Goal: Answer question/provide support

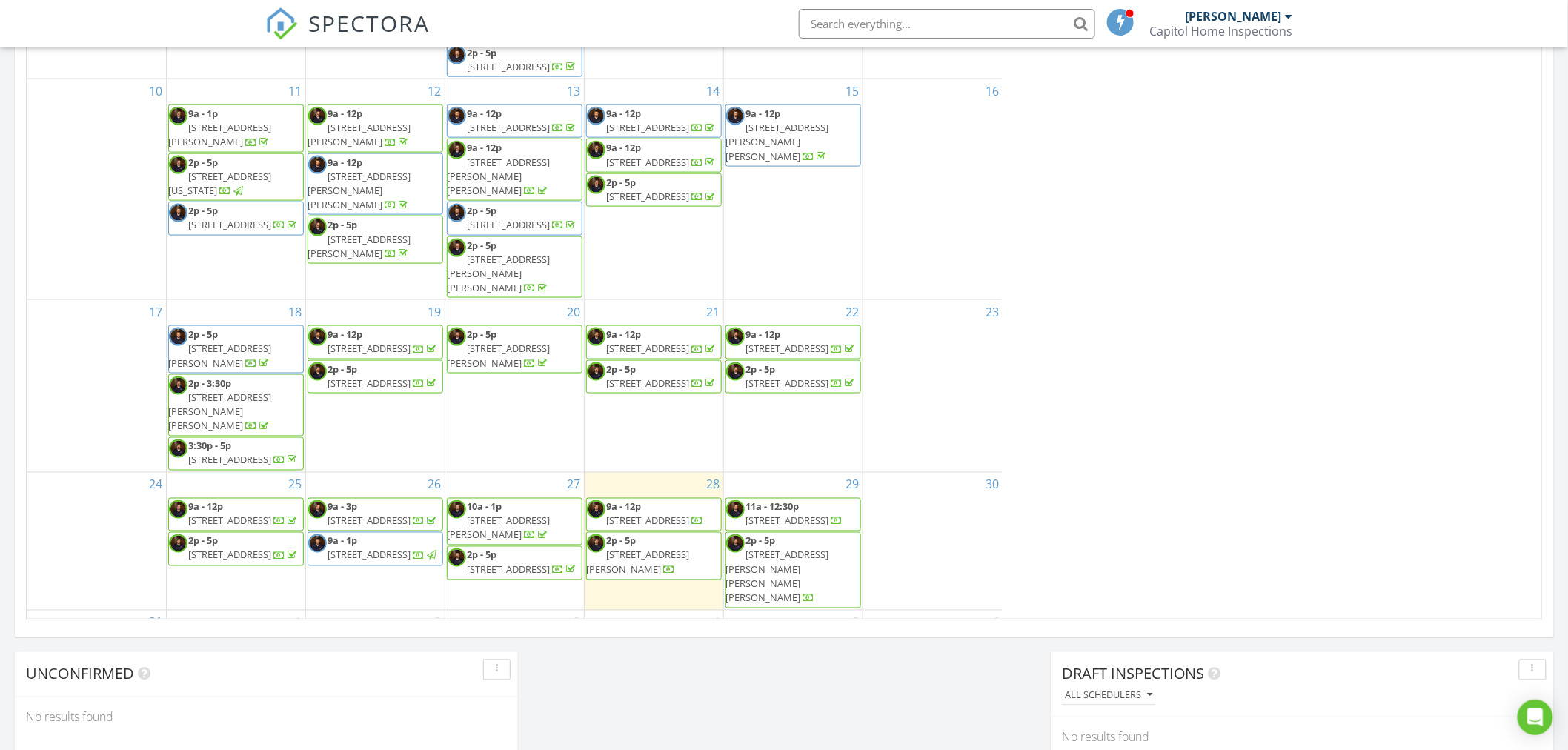
scroll to position [240, 0]
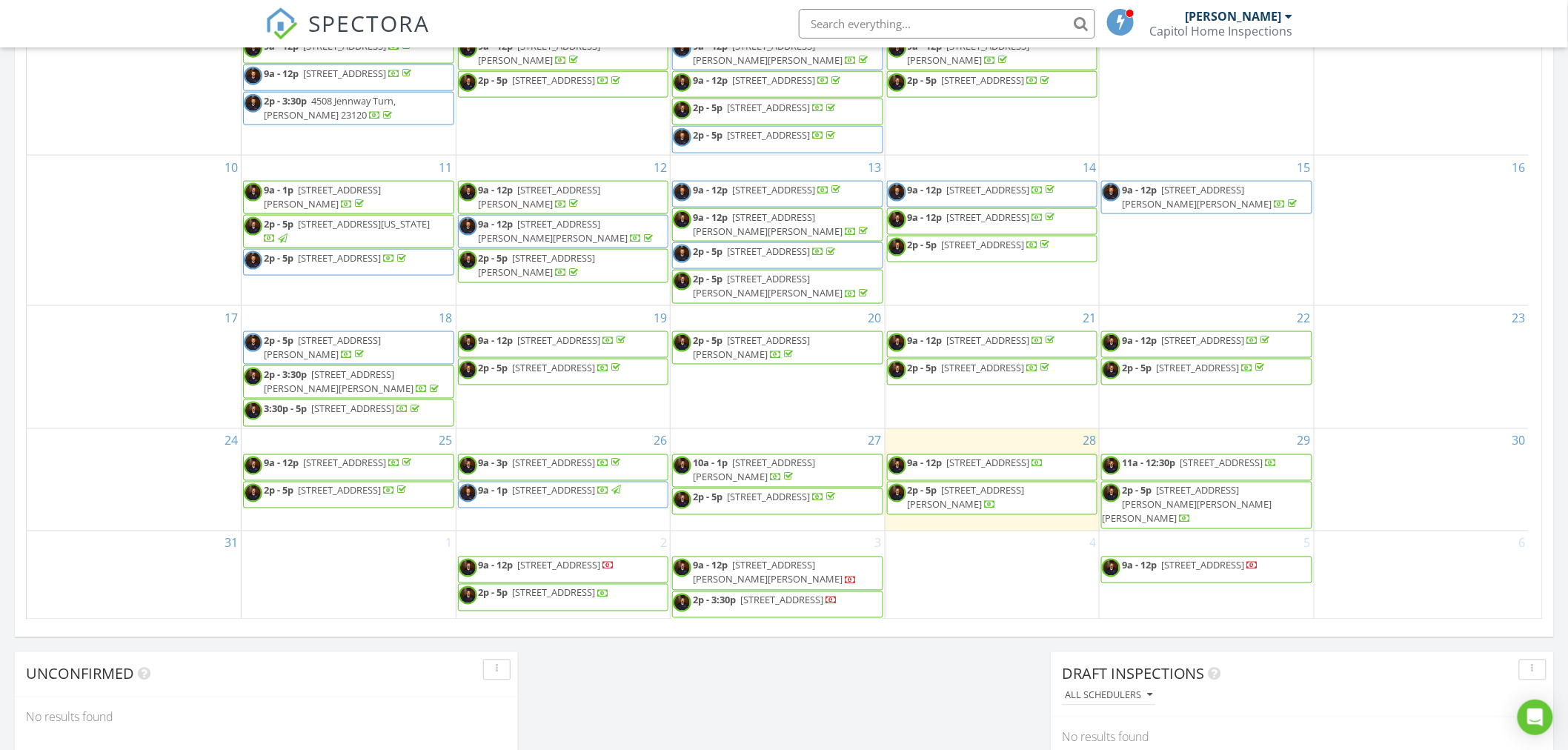
click at [303, 453] on span "10109 Hollythorne Ln, Mechanicsville 23116" at bounding box center [345, 463] width 83 height 14
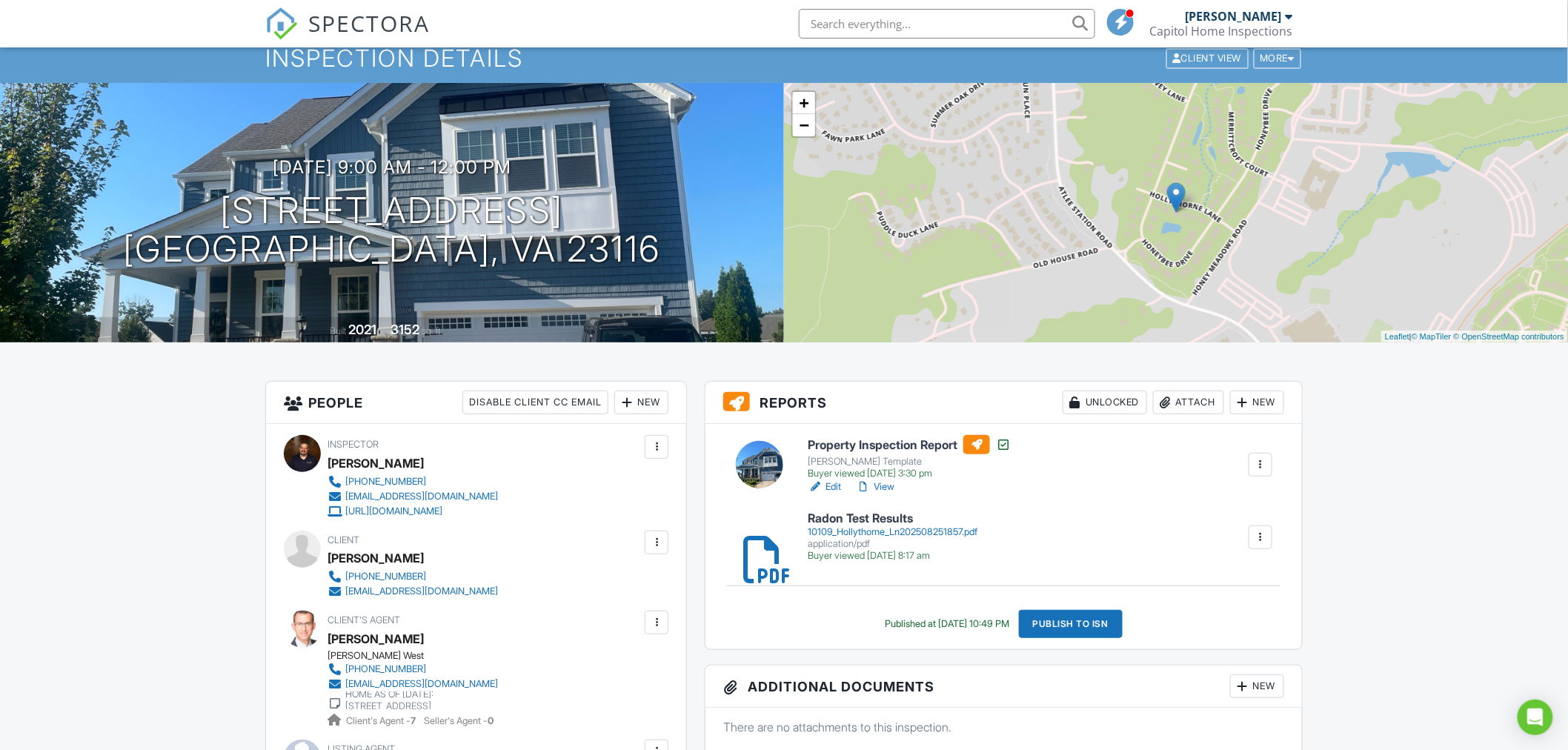
scroll to position [82, 0]
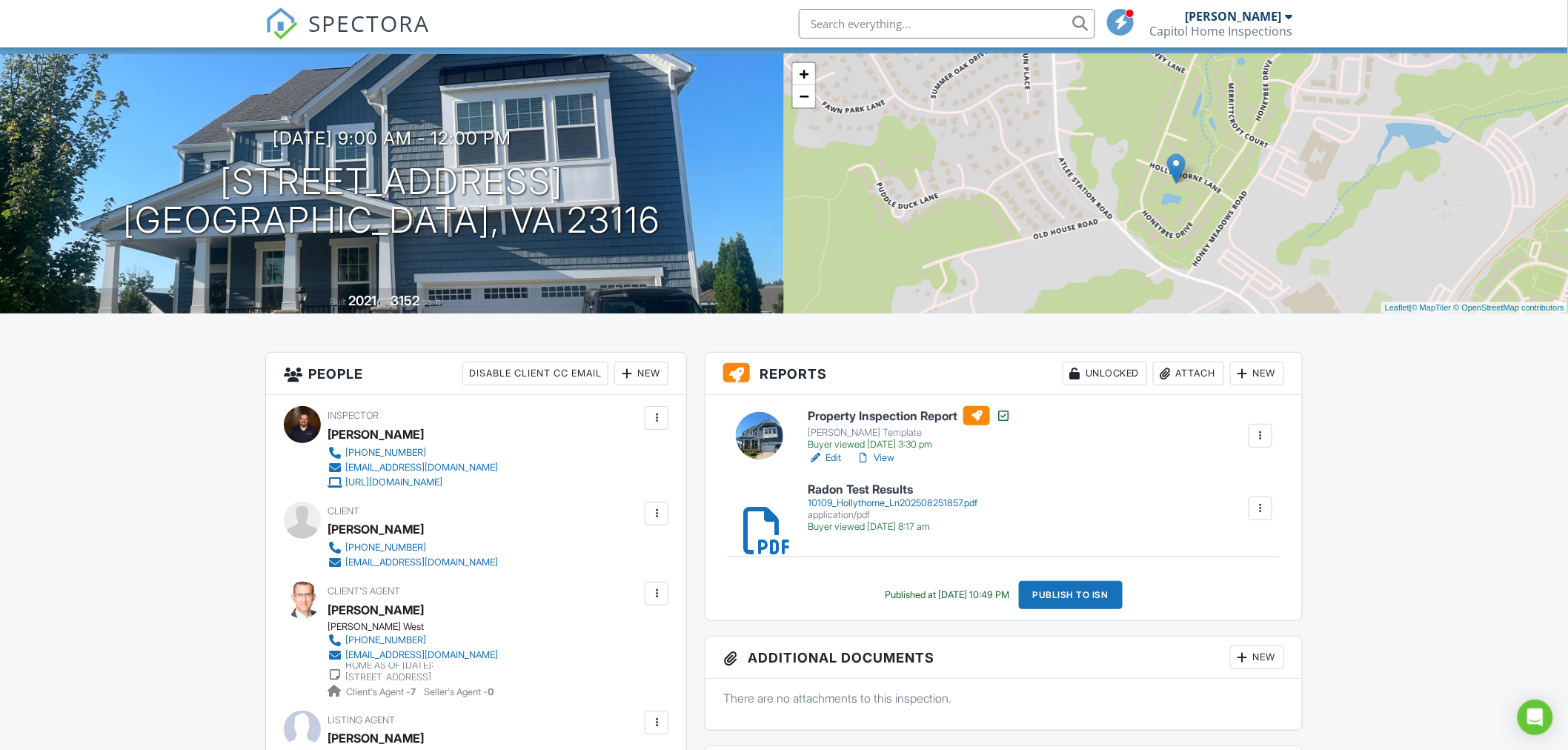
click at [890, 459] on link "View" at bounding box center [875, 457] width 38 height 14
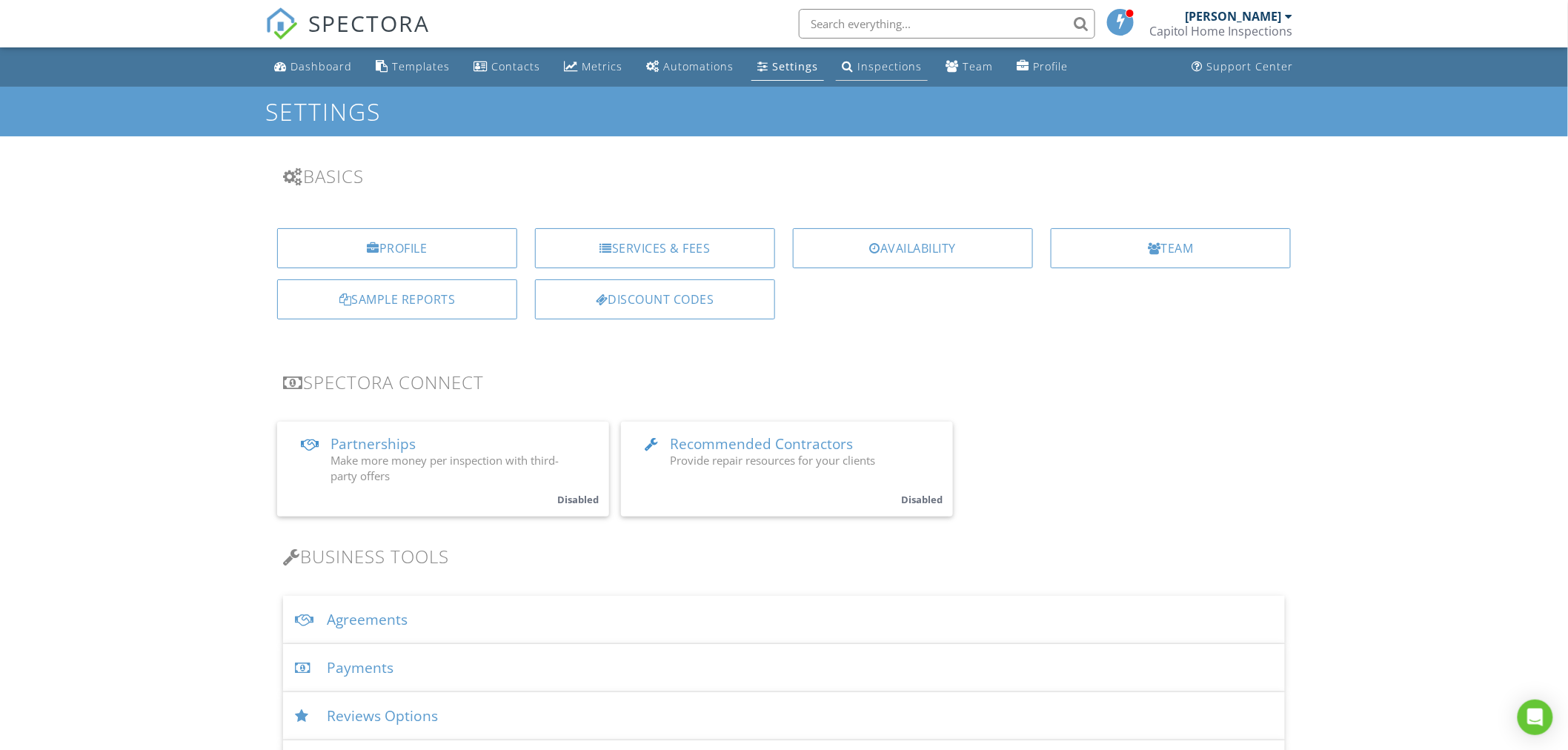
click at [878, 69] on div "Inspections" at bounding box center [889, 66] width 64 height 14
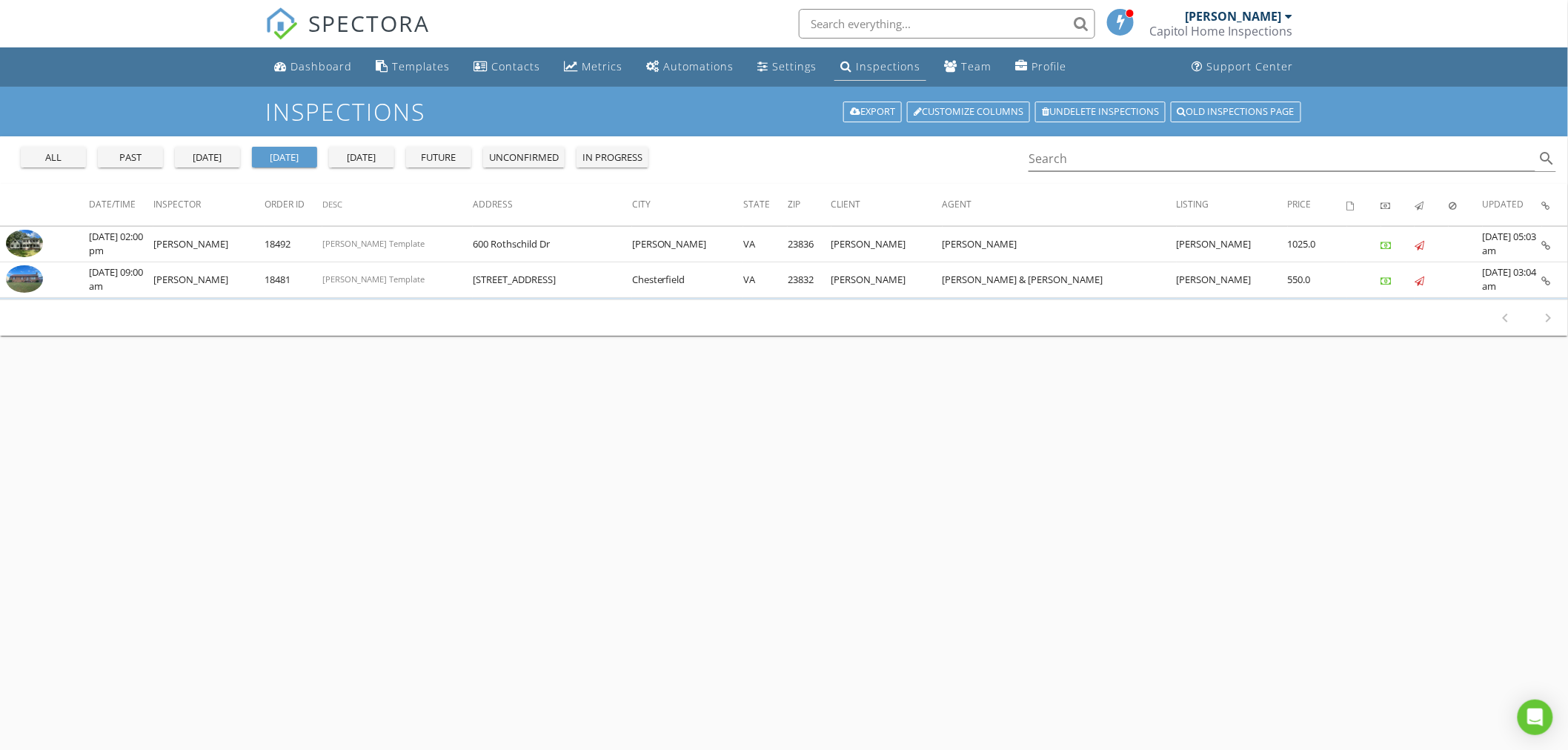
click at [860, 70] on div "Inspections" at bounding box center [888, 66] width 64 height 14
click at [961, 69] on div "Team" at bounding box center [976, 66] width 31 height 14
click at [1034, 57] on link "Profile" at bounding box center [1041, 67] width 63 height 27
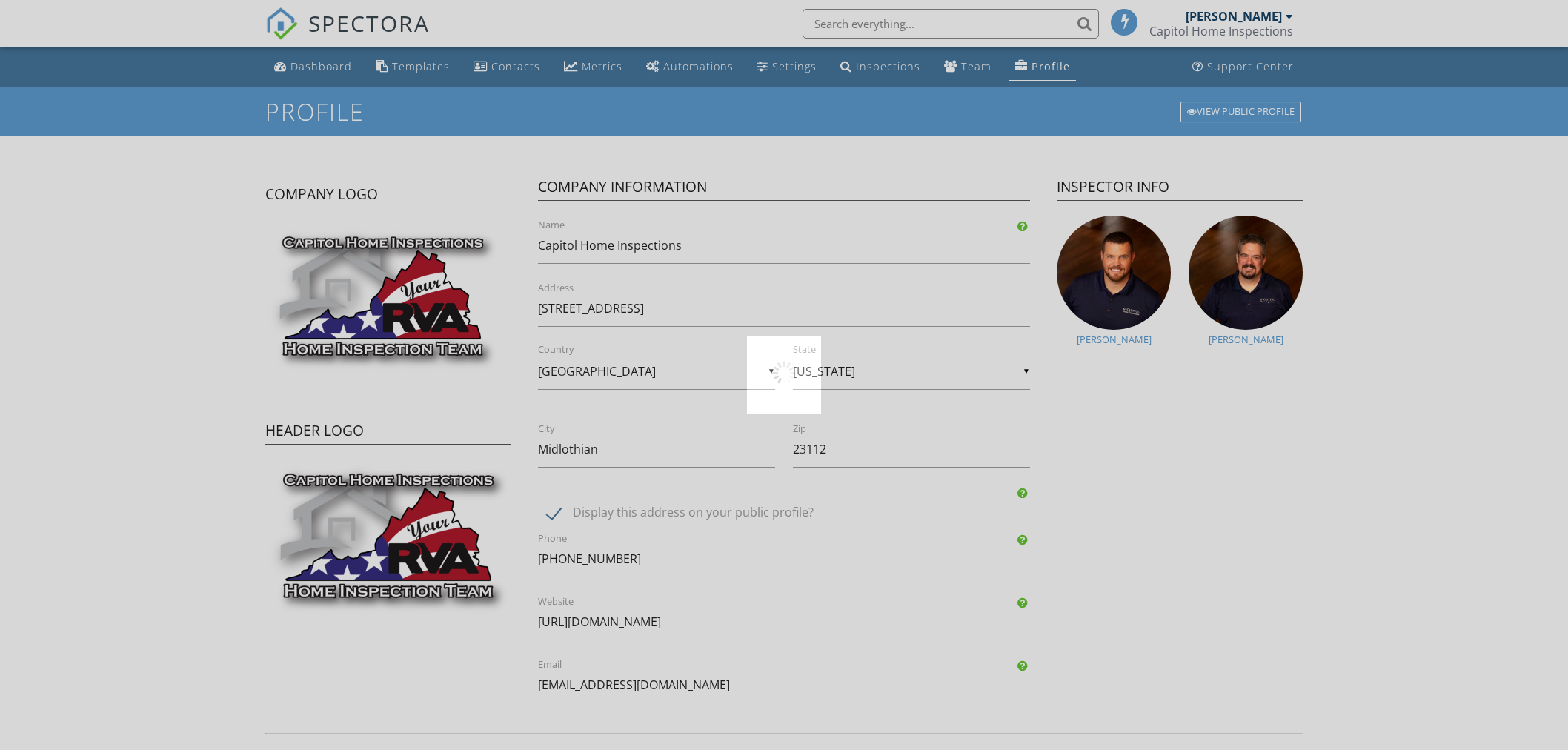
click at [375, 62] on div at bounding box center [784, 375] width 1568 height 750
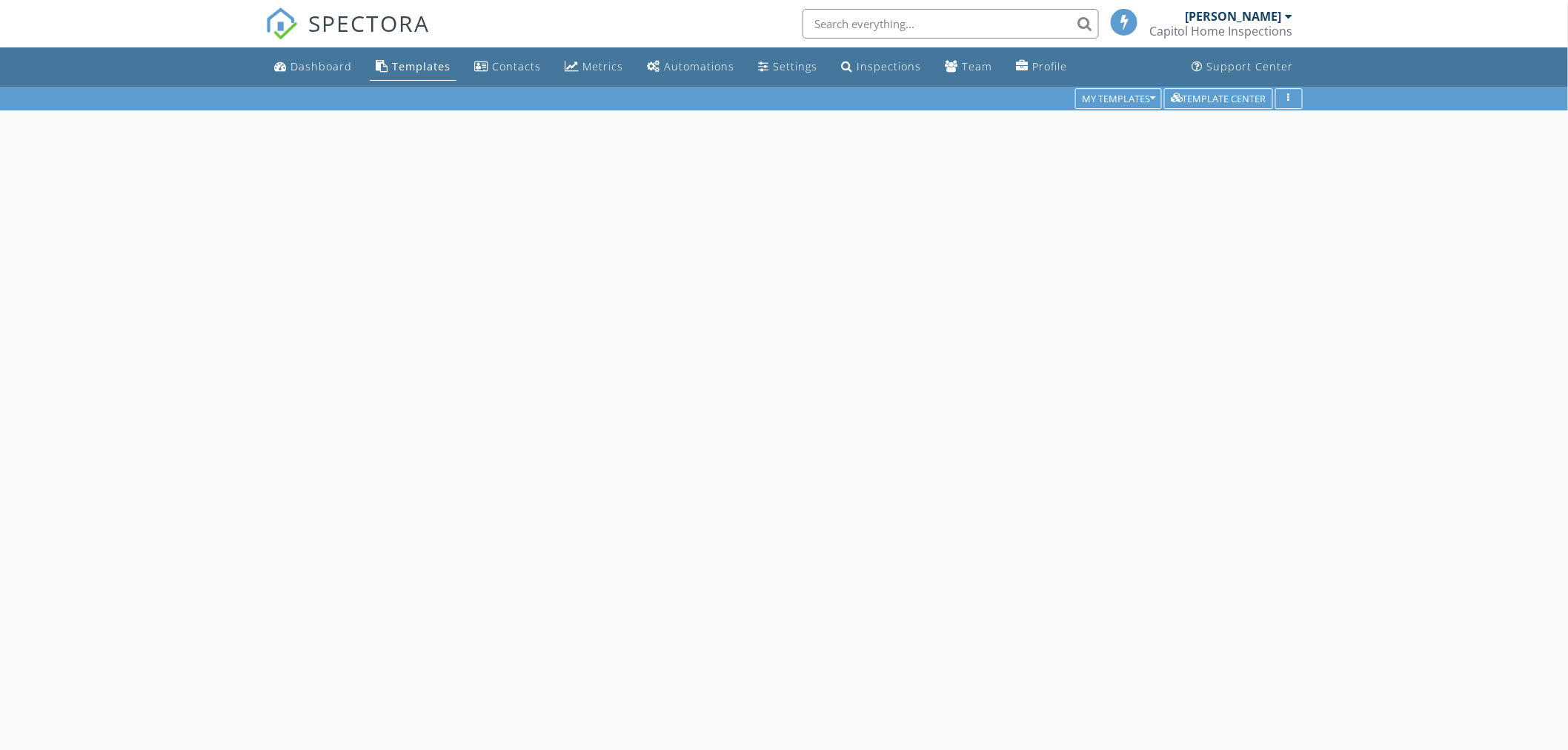
click at [313, 62] on div "Dashboard" at bounding box center [321, 66] width 62 height 14
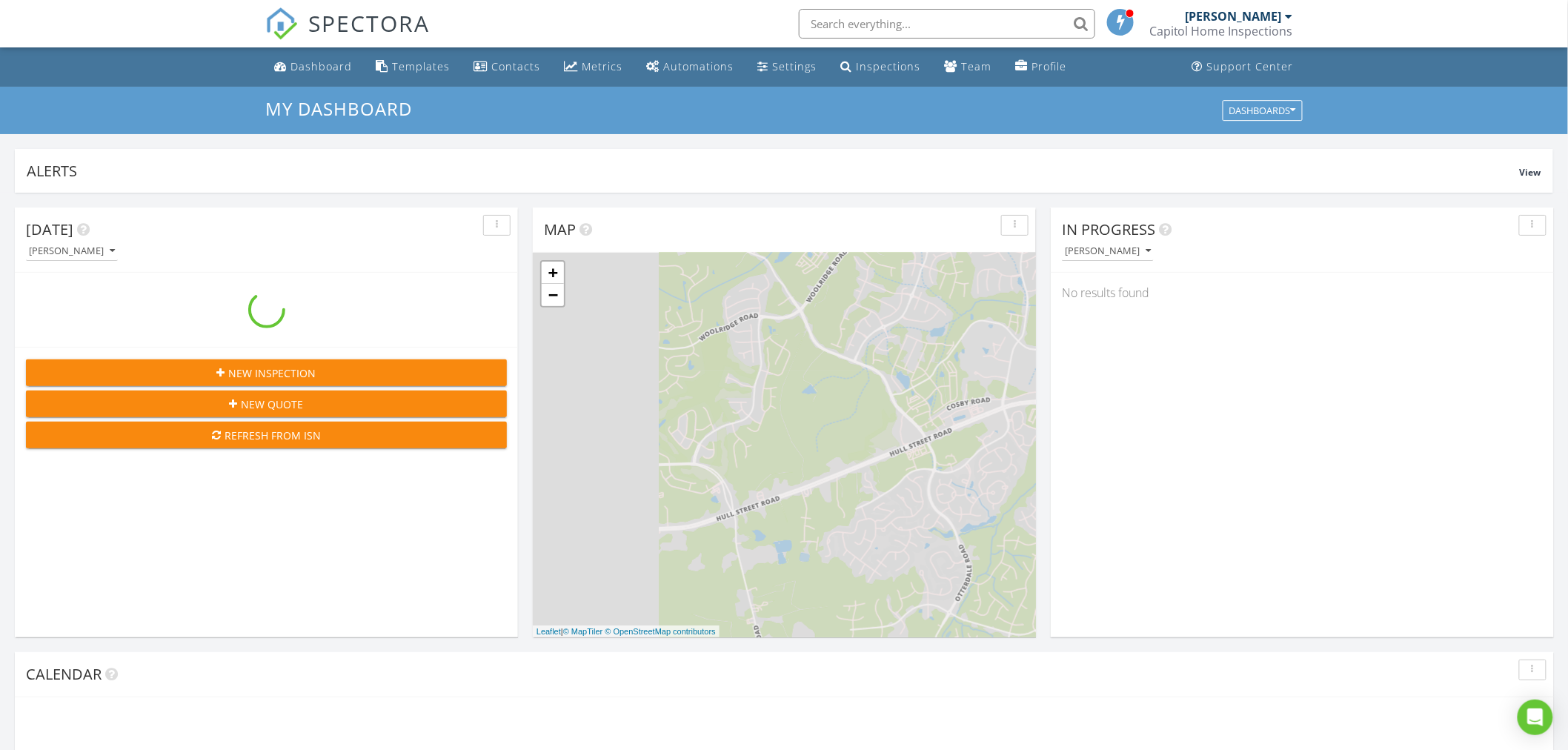
scroll to position [1374, 1594]
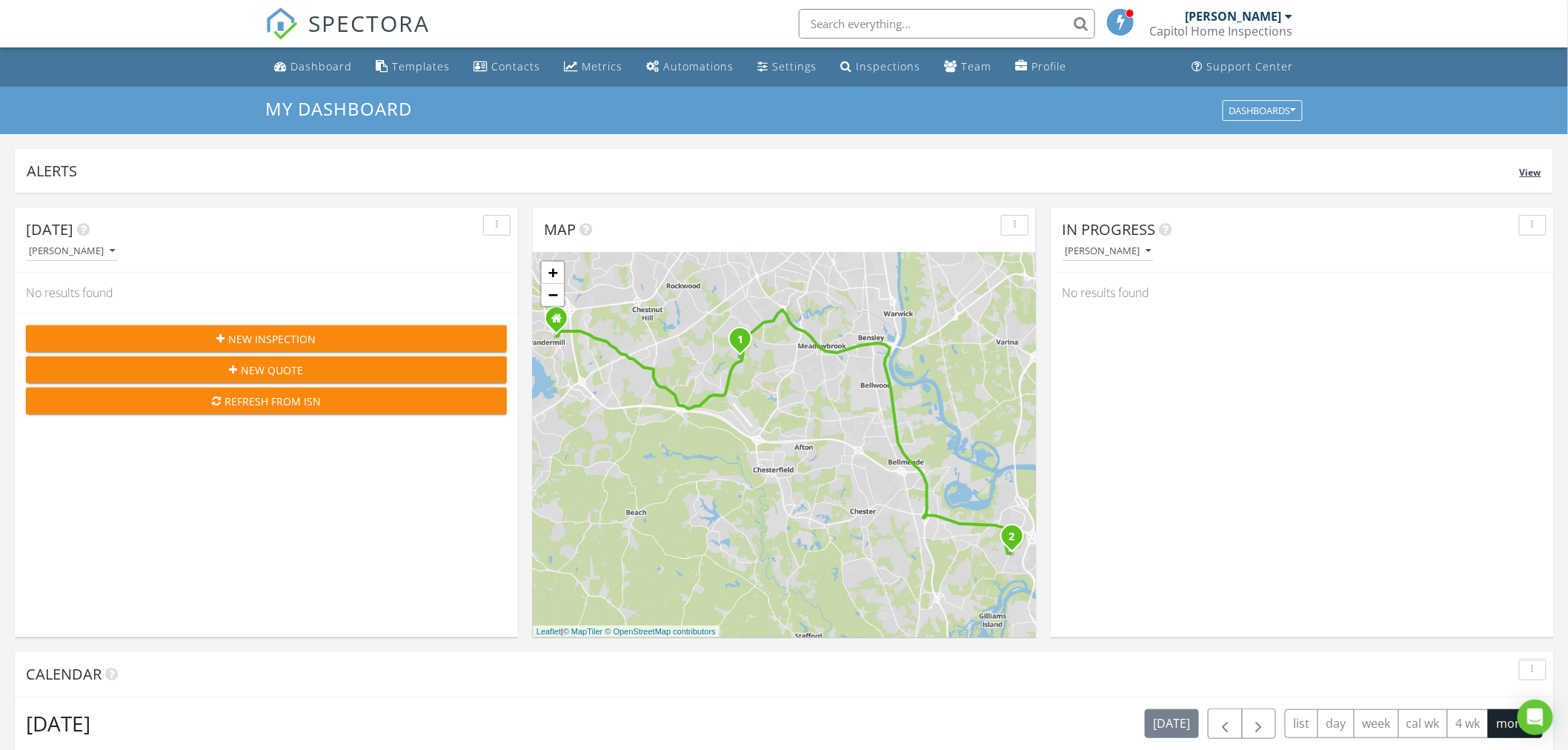
click at [1527, 176] on span "View" at bounding box center [1530, 172] width 21 height 13
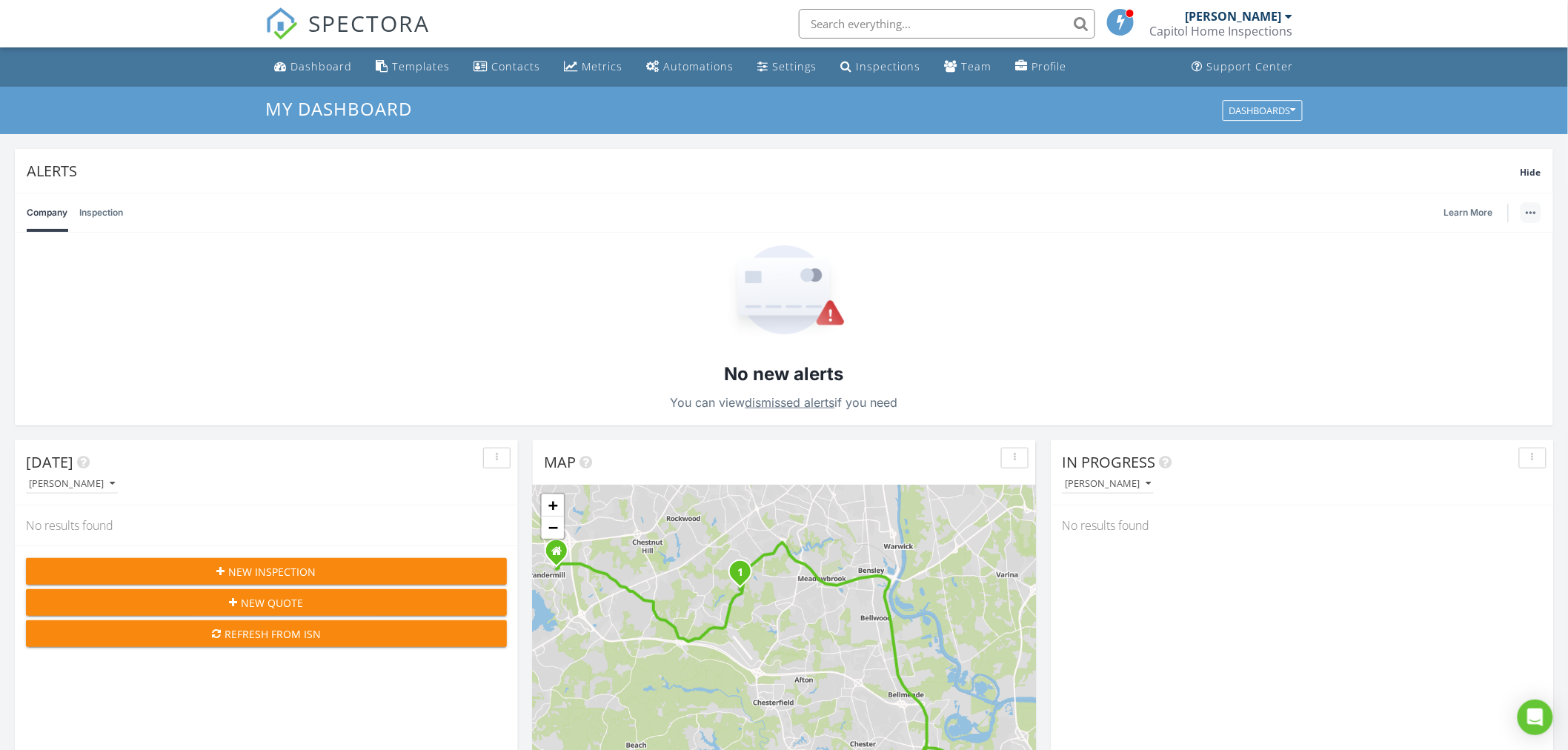
click at [1527, 208] on button "button" at bounding box center [1531, 213] width 20 height 20
click at [1529, 173] on span "Hide" at bounding box center [1531, 172] width 20 height 13
click at [321, 69] on div "Dashboard" at bounding box center [321, 66] width 62 height 14
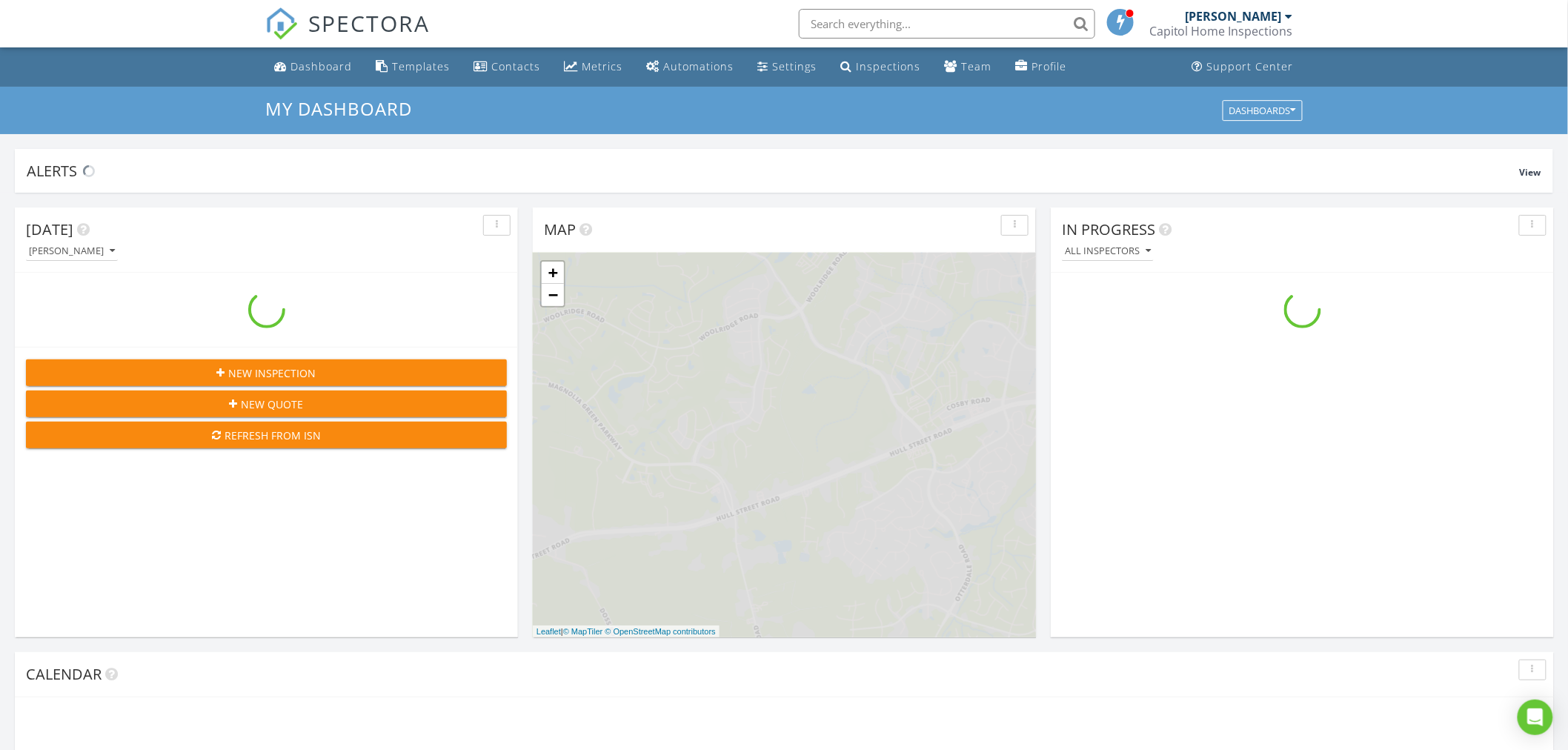
scroll to position [1374, 1594]
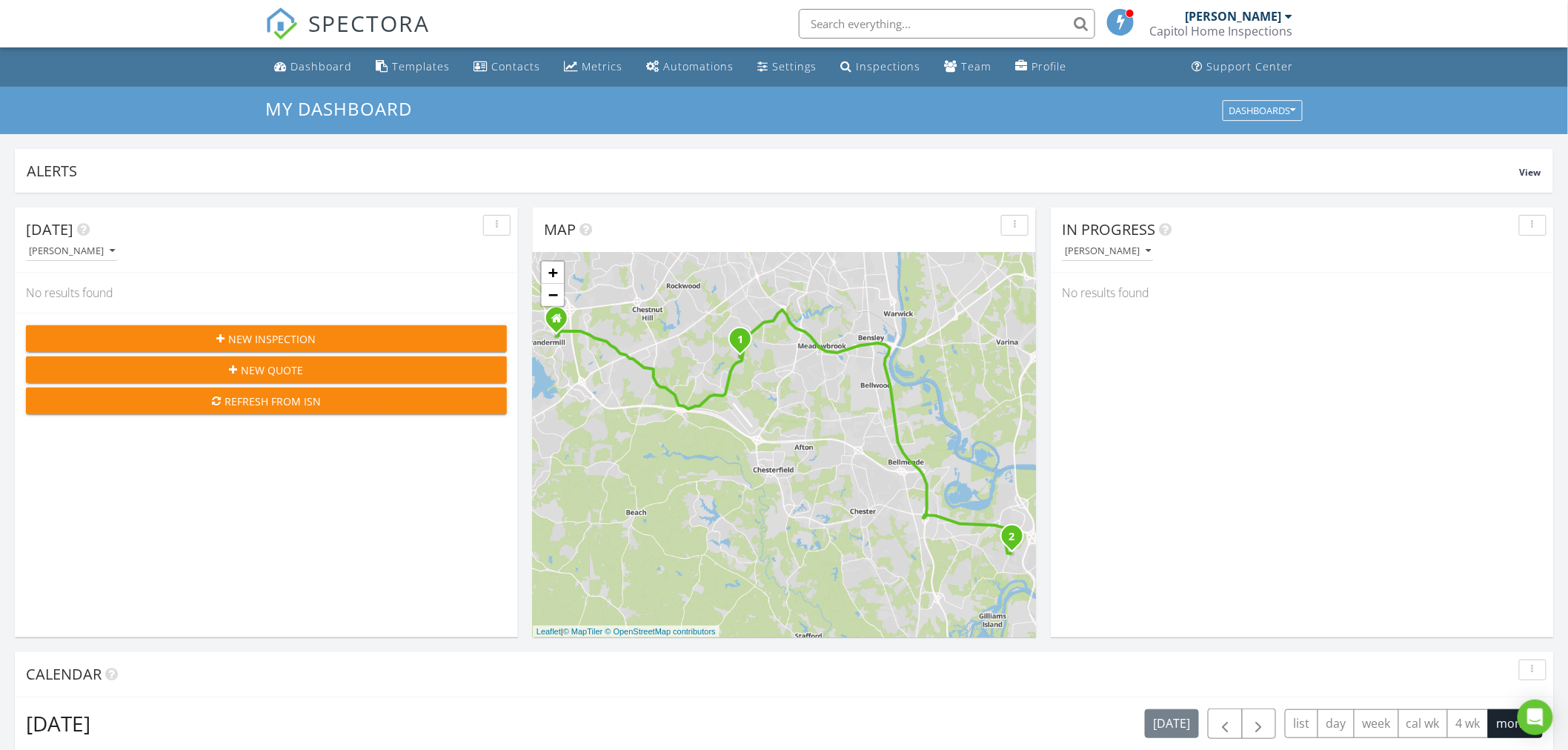
click at [1530, 222] on div "button" at bounding box center [1532, 225] width 14 height 10
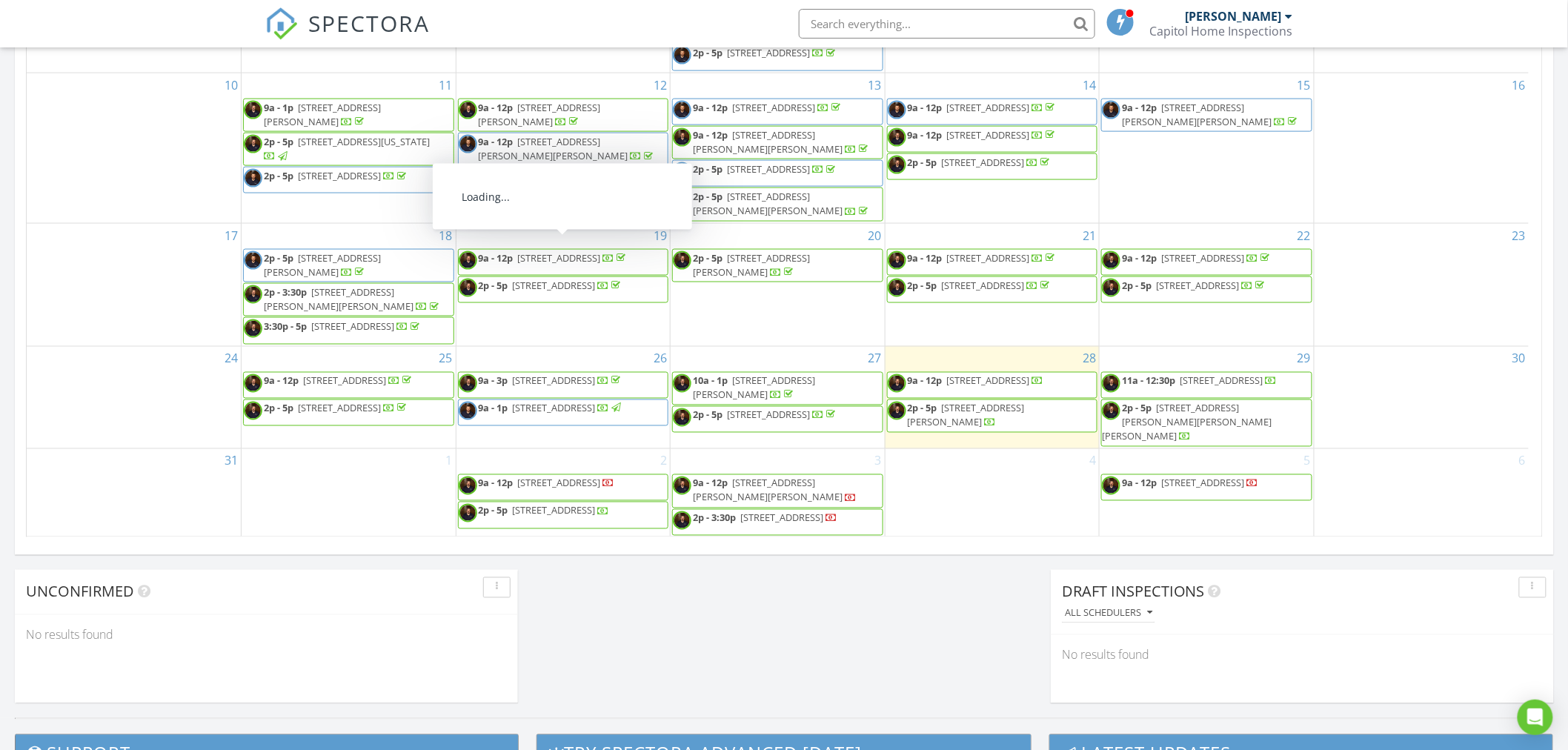
scroll to position [905, 0]
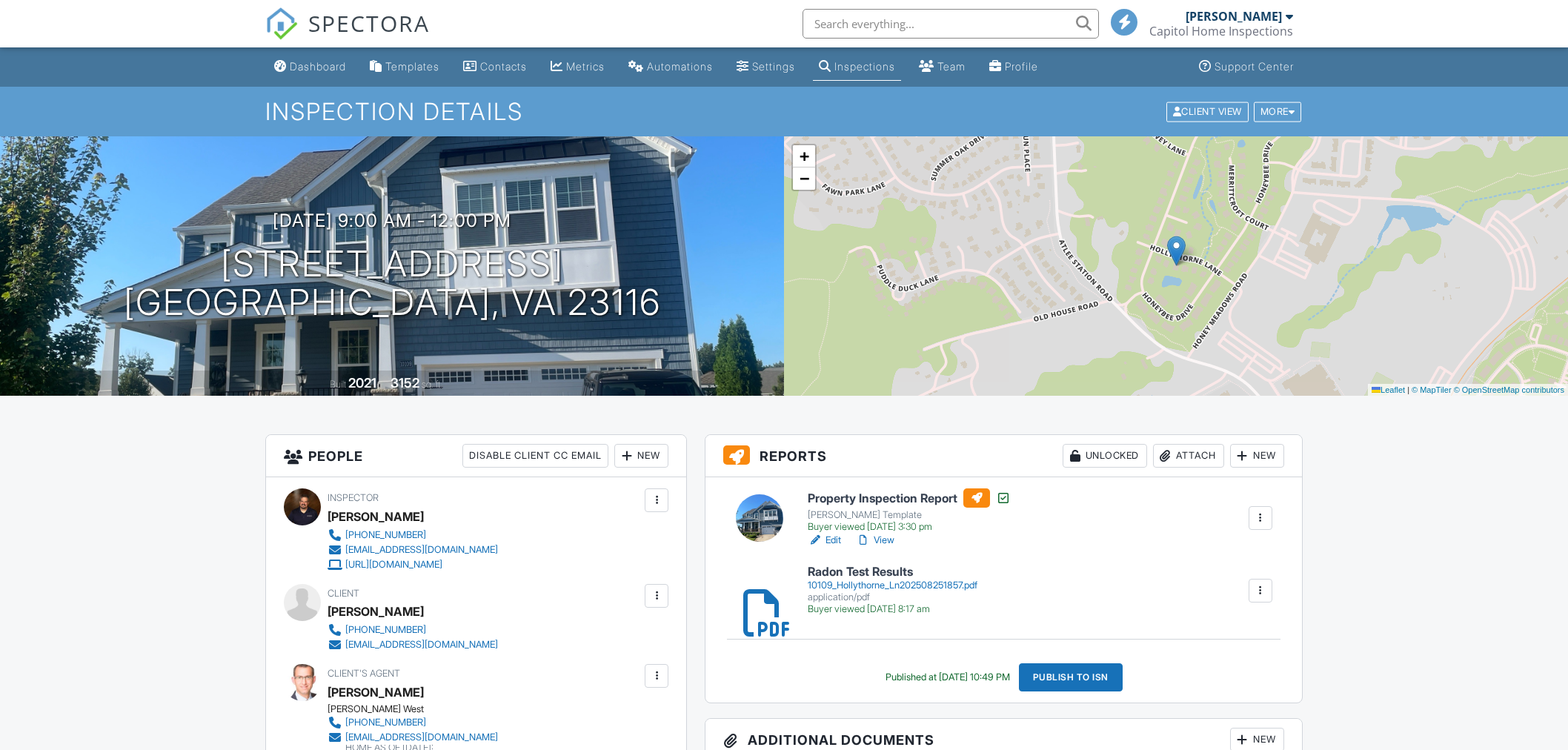
scroll to position [153, 0]
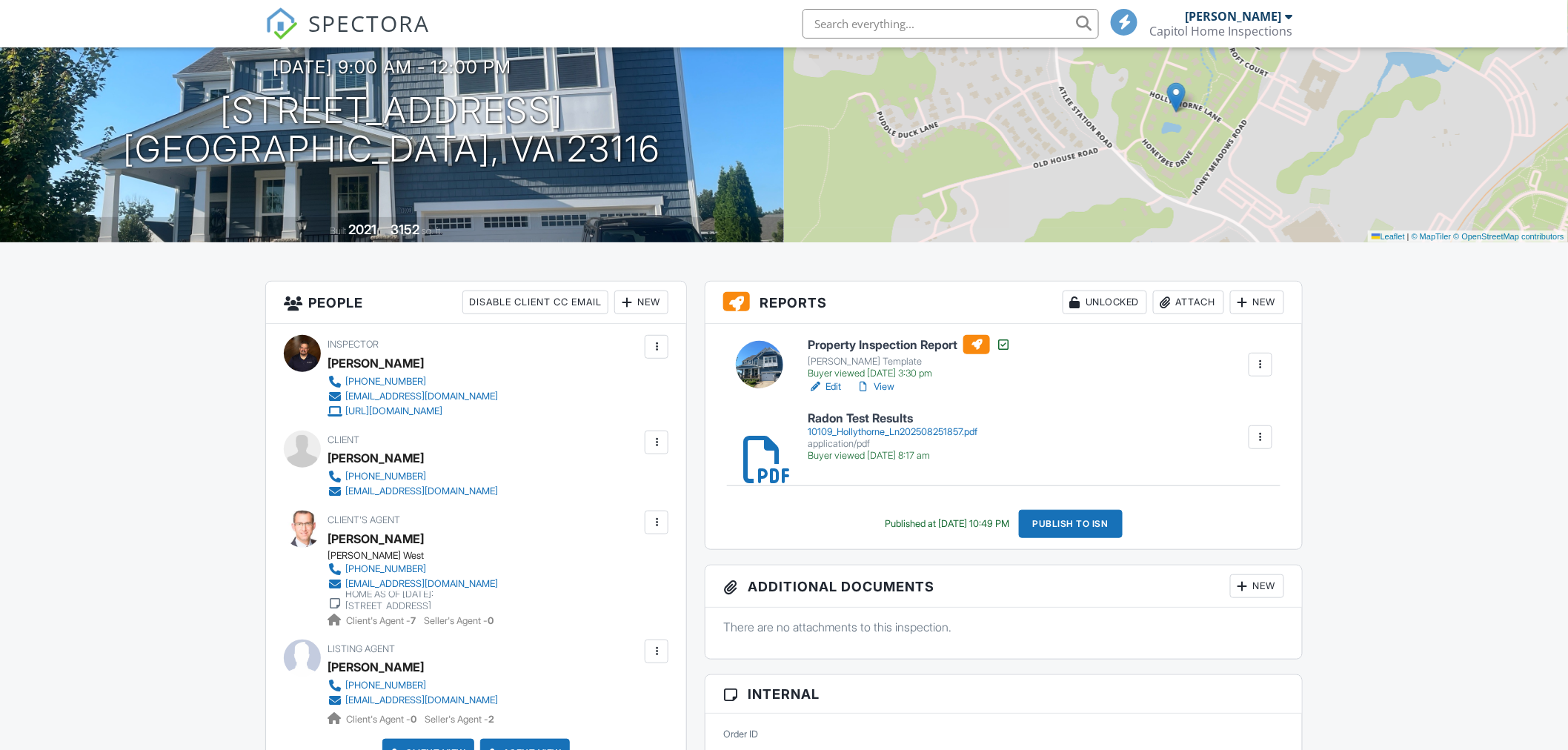
click at [1264, 357] on div at bounding box center [1259, 364] width 14 height 14
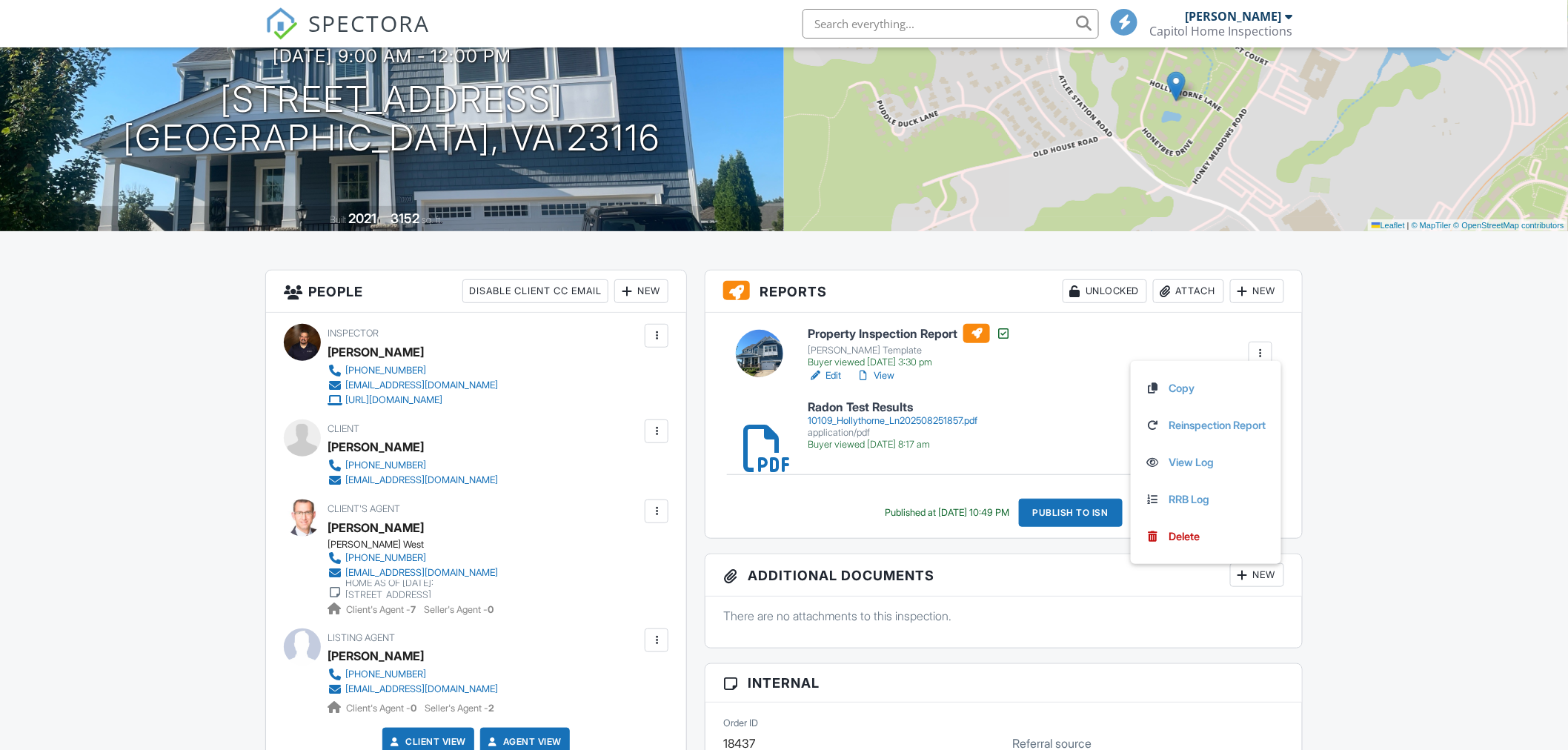
scroll to position [0, 0]
click at [1107, 337] on div "Property Inspection Report Ray's CHI Template Buyer viewed 08/27/2025 3:30 pm E…" at bounding box center [1039, 353] width 482 height 59
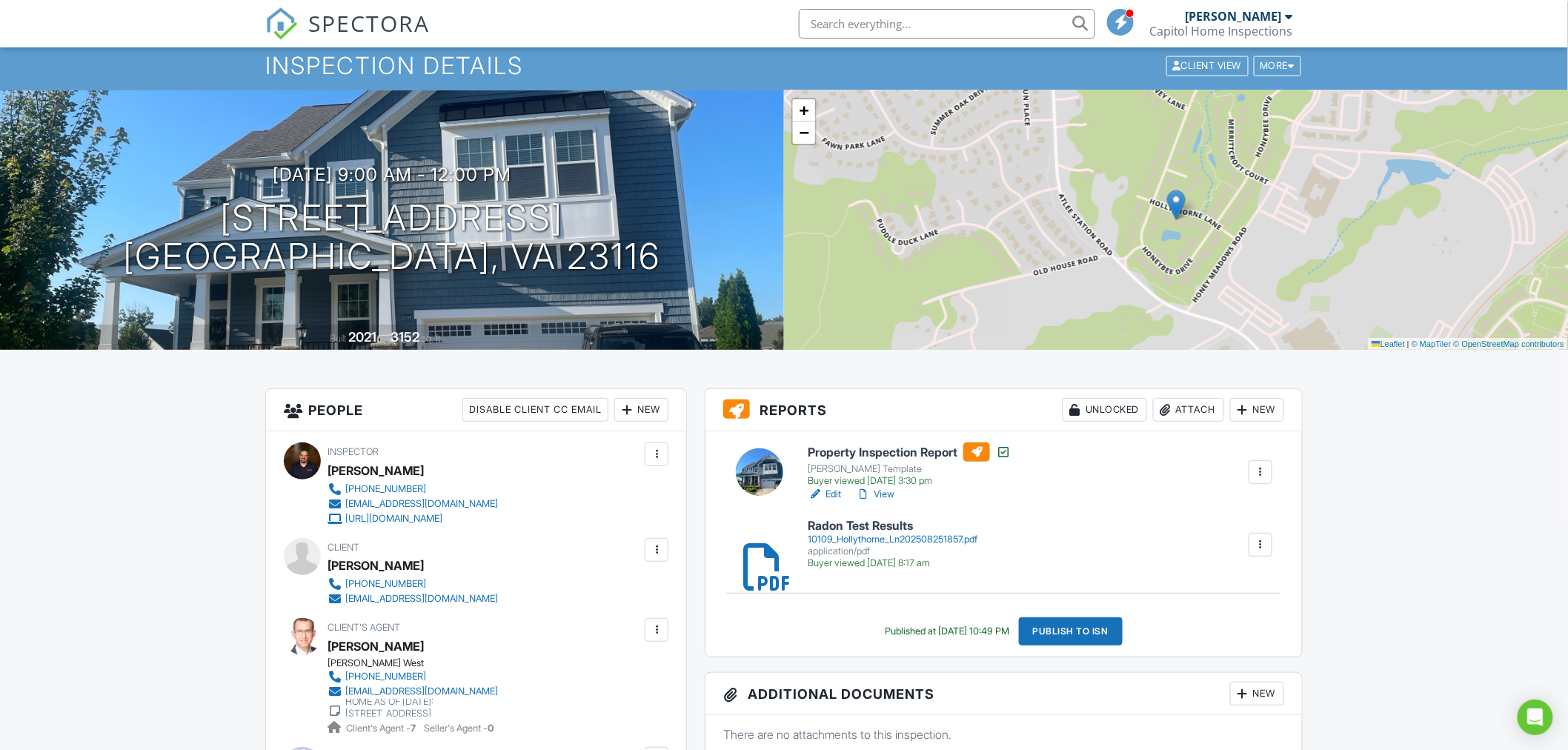
scroll to position [82, 0]
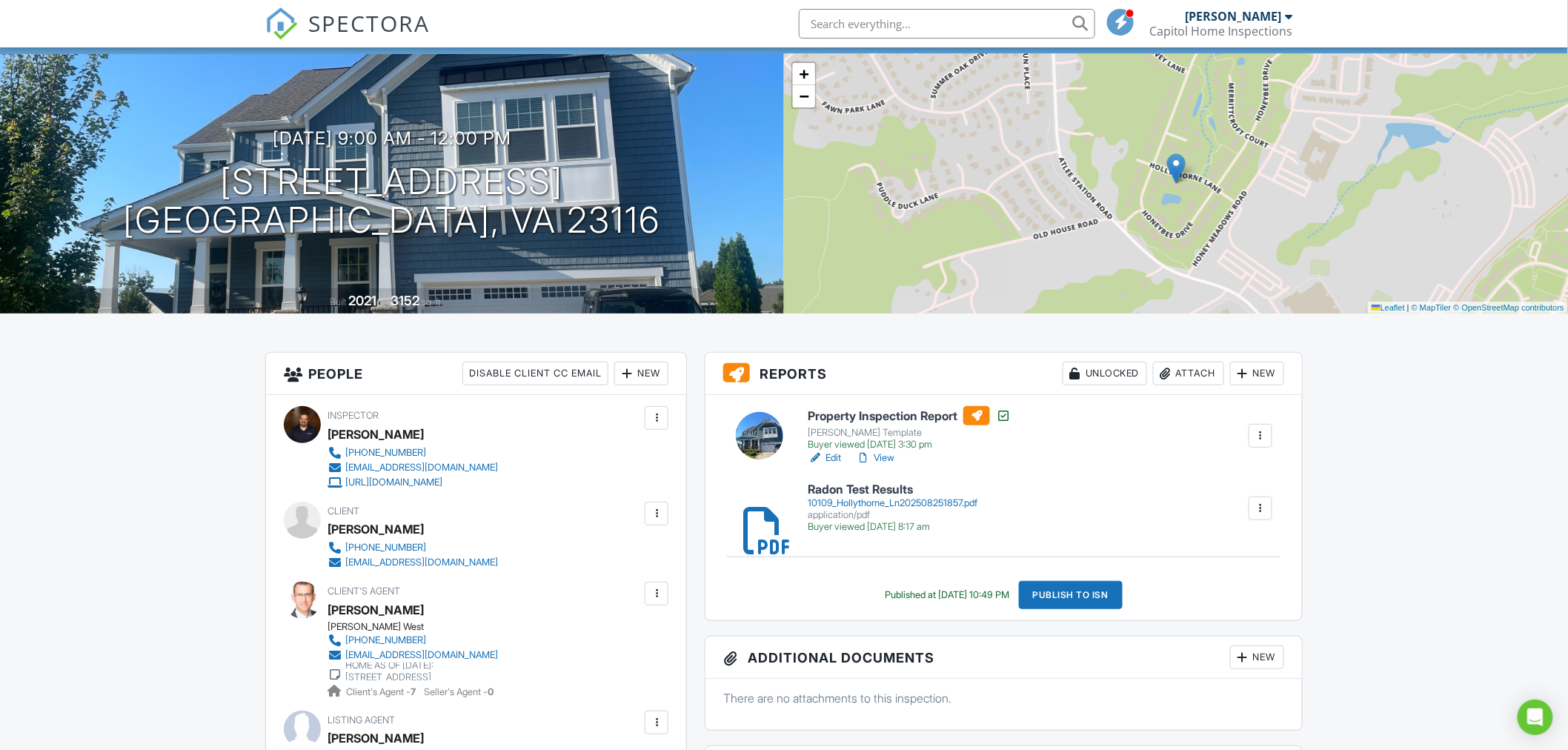
click at [661, 414] on div at bounding box center [656, 417] width 14 height 14
click at [569, 434] on div "Inspector Ken Wolfe 804-639-1171 jenn@capitolinspections.com https://www.richmo…" at bounding box center [448, 447] width 242 height 83
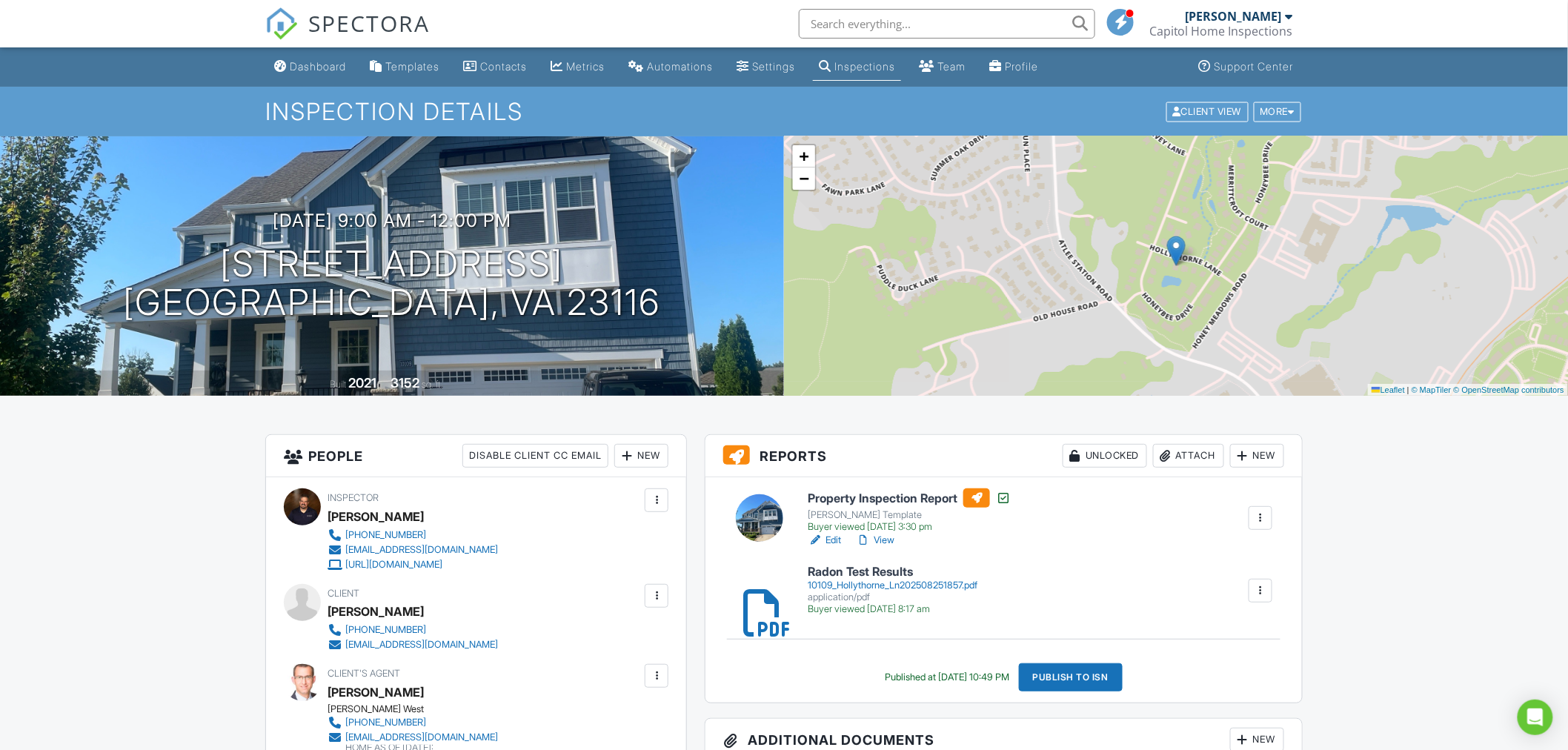
click at [959, 36] on input "text" at bounding box center [947, 23] width 297 height 30
click at [959, 27] on input "text" at bounding box center [947, 23] width 297 height 30
click at [871, 27] on input "add blue ite,s to summrry" at bounding box center [947, 23] width 297 height 30
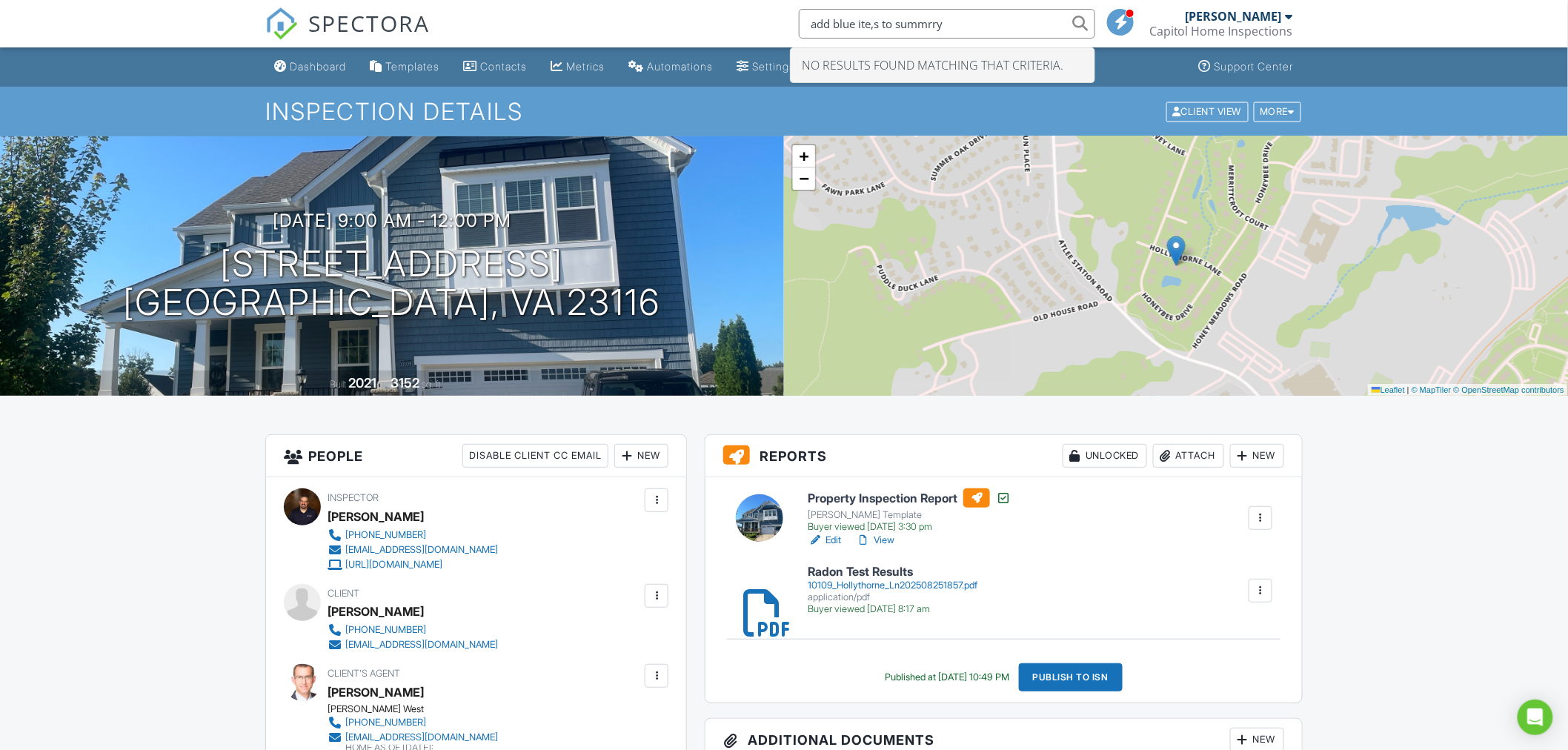
click at [877, 27] on input "add blue ite,s to summrry" at bounding box center [947, 23] width 297 height 30
click at [962, 28] on input "add blue items to summry" at bounding box center [947, 23] width 297 height 30
click at [1085, 28] on input "add blue items to summary" at bounding box center [947, 23] width 297 height 30
click at [1077, 17] on input "add blue items to summary" at bounding box center [947, 23] width 297 height 30
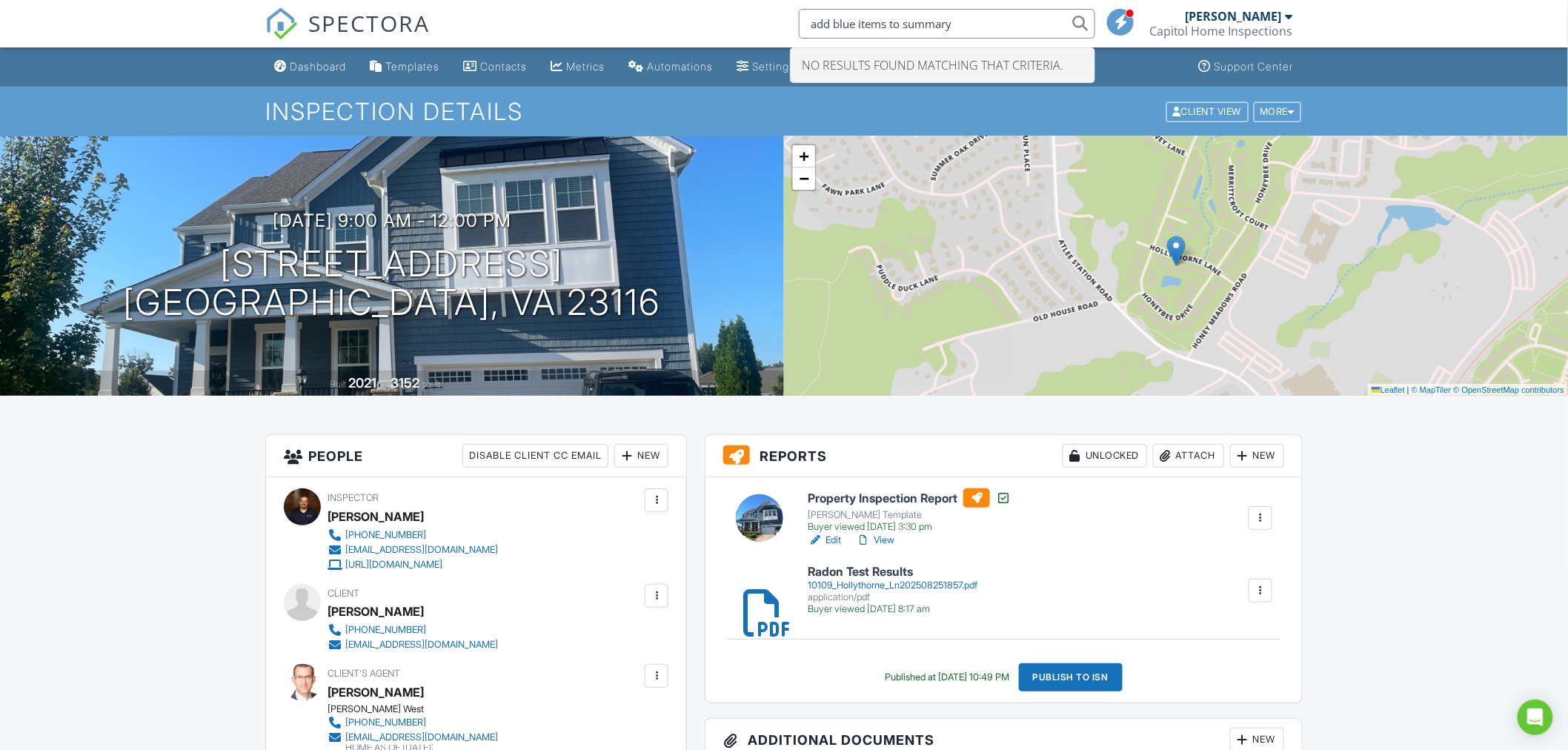
click at [1077, 17] on input "add blue items to summary" at bounding box center [947, 23] width 297 height 30
type input "add blue items to summary"
click at [1115, 78] on div "Dashboard Templates Contacts Metrics Automations Settings Inspections Team Prof…" at bounding box center [784, 67] width 1037 height 39
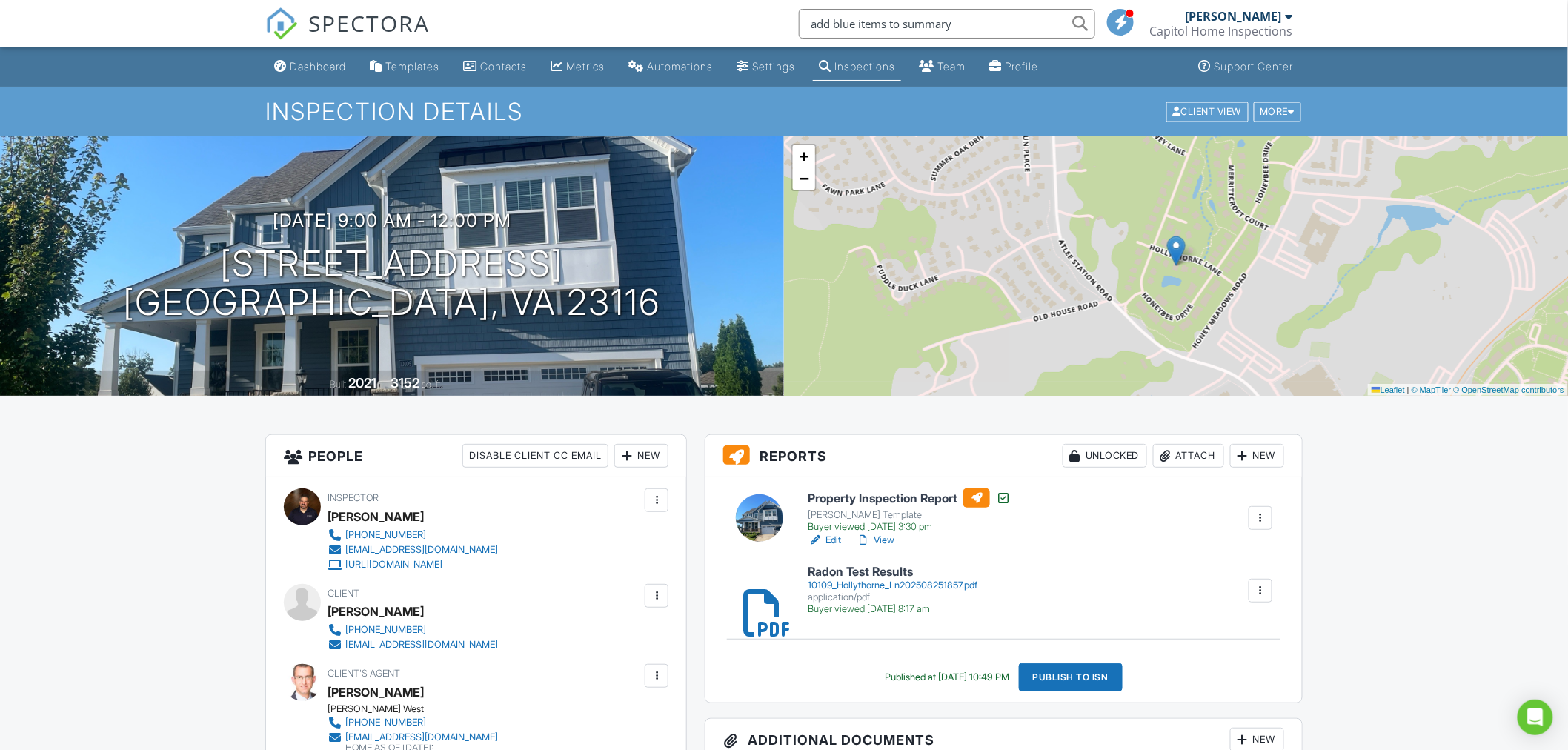
click at [1078, 20] on input "add blue items to summary" at bounding box center [947, 23] width 297 height 30
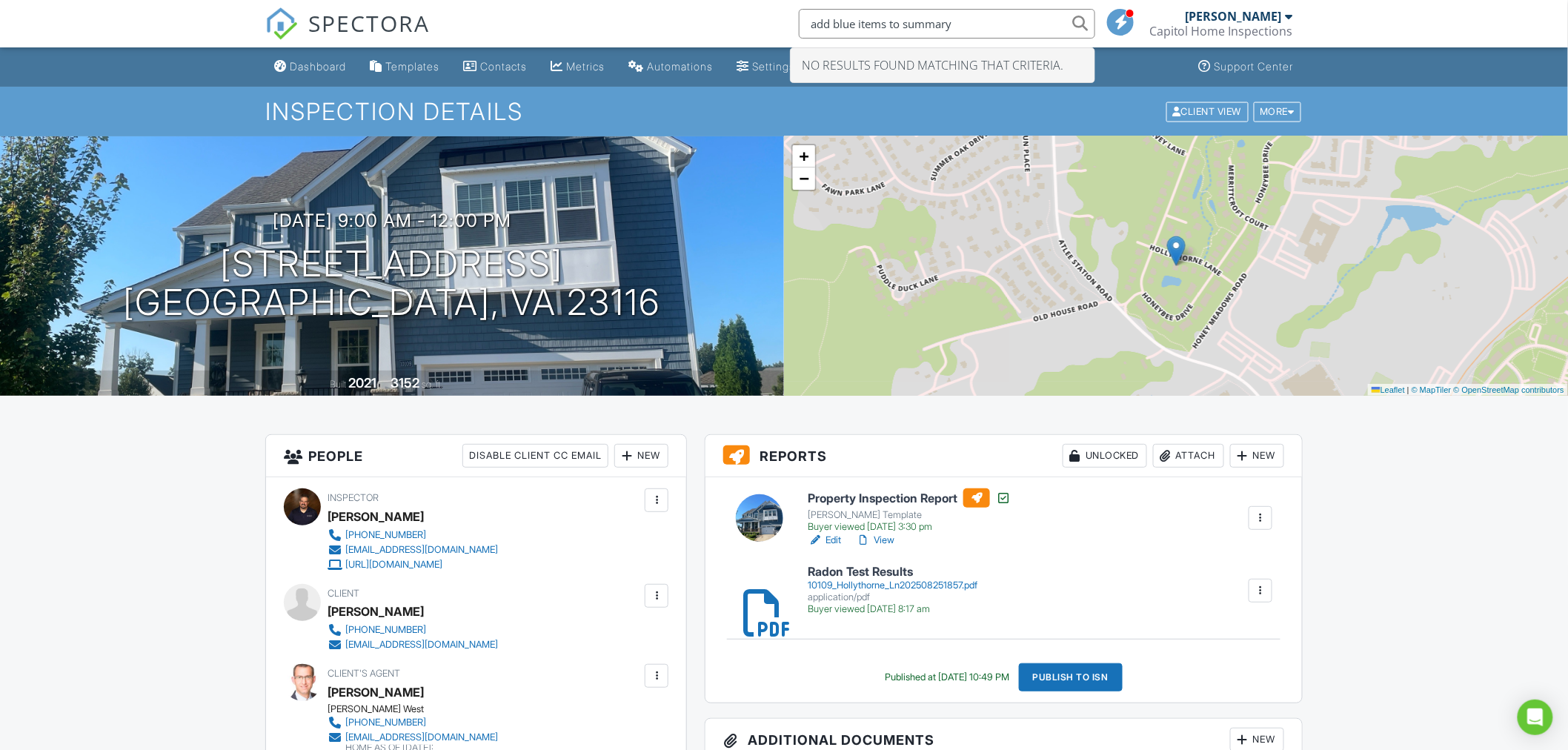
drag, startPoint x: 1063, startPoint y: 19, endPoint x: 759, endPoint y: 13, distance: 304.1
click at [759, 13] on div "SPECTORA add blue items to summary No results found matching that criteria. Ray…" at bounding box center [784, 24] width 1037 height 47
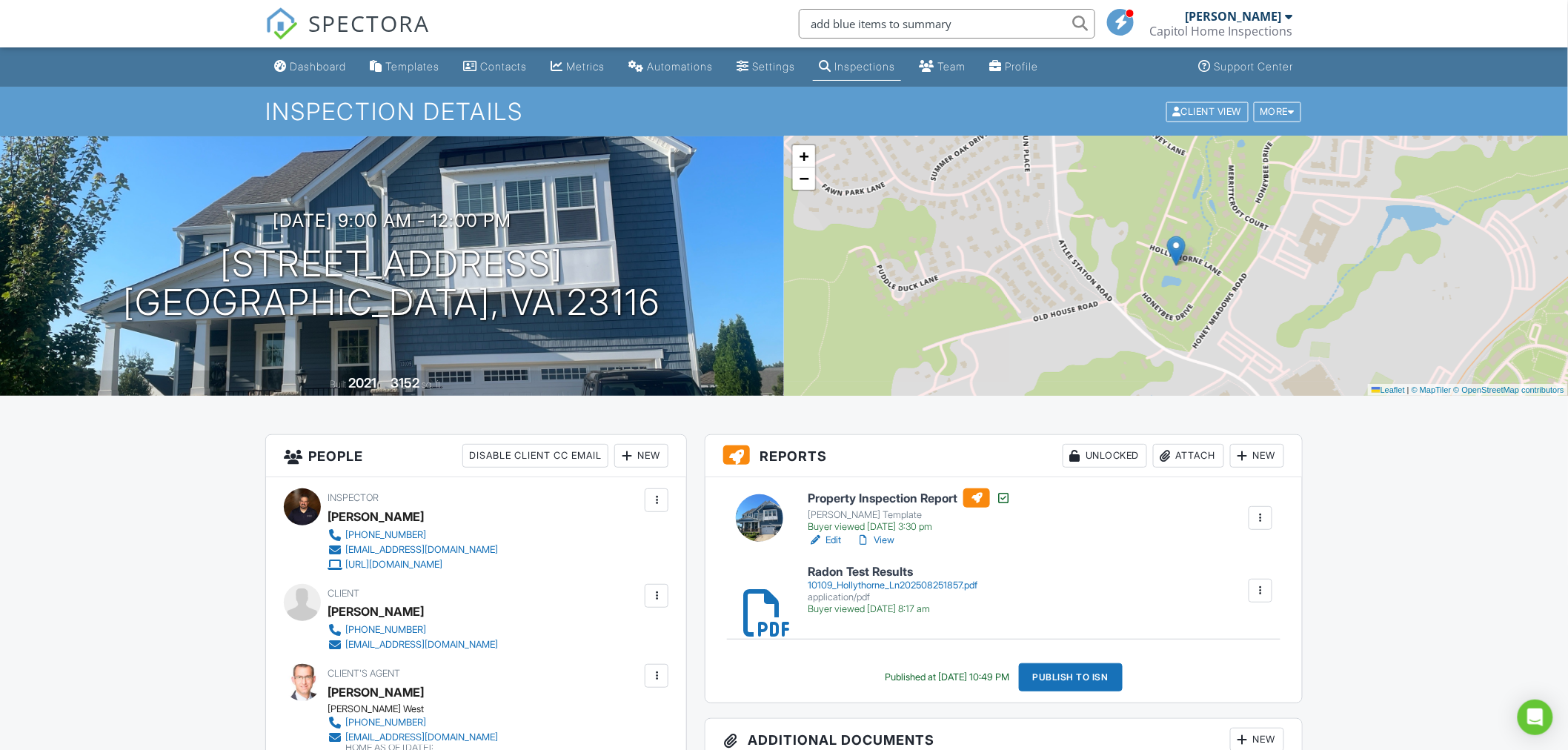
click at [1055, 134] on div "Inspection Details Client View More Property Details Reschedule Reorder / Copy …" at bounding box center [784, 111] width 1568 height 50
click at [1278, 17] on div "[PERSON_NAME]" at bounding box center [1234, 15] width 97 height 14
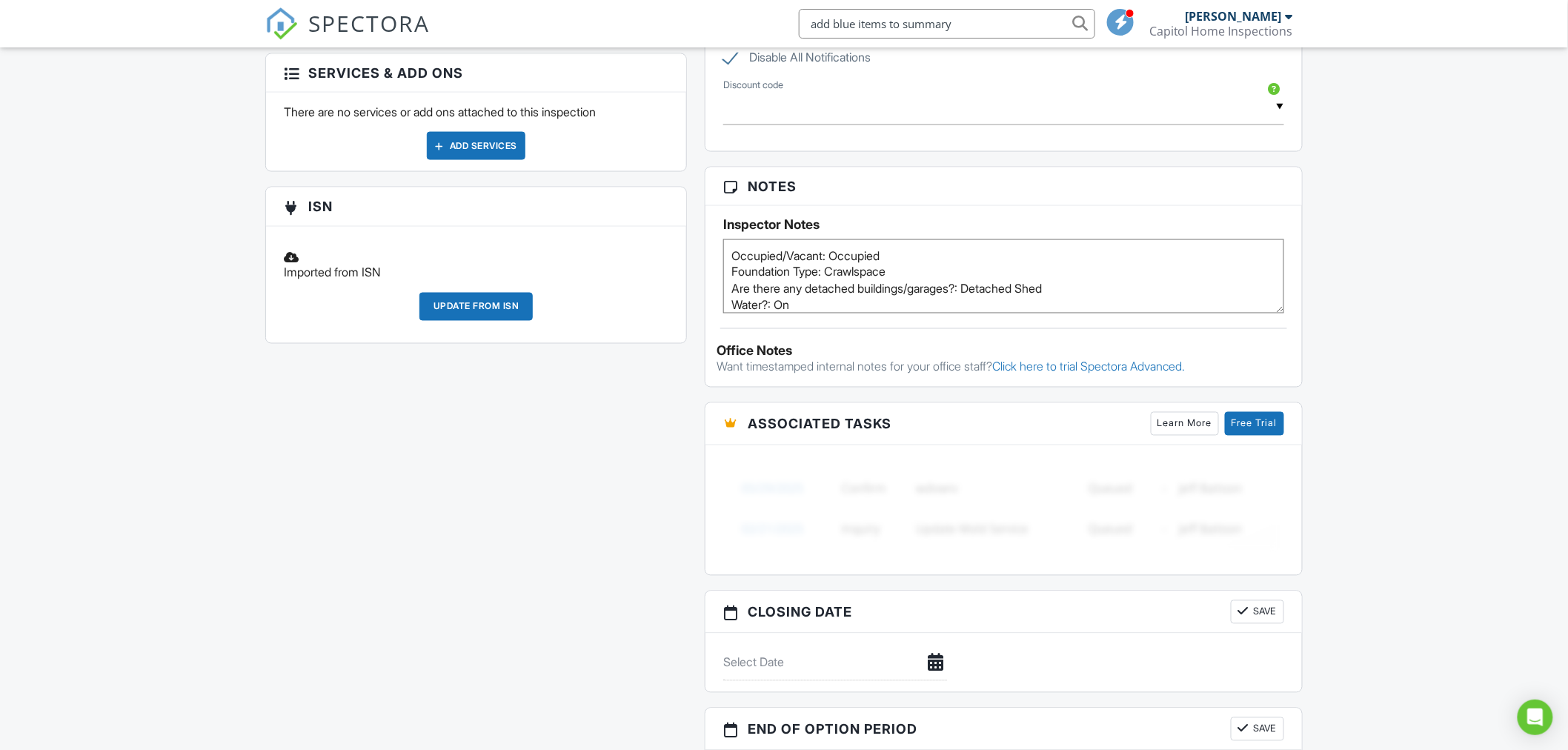
scroll to position [905, 0]
click at [1533, 723] on icon "Open Intercom Messenger" at bounding box center [1535, 717] width 19 height 19
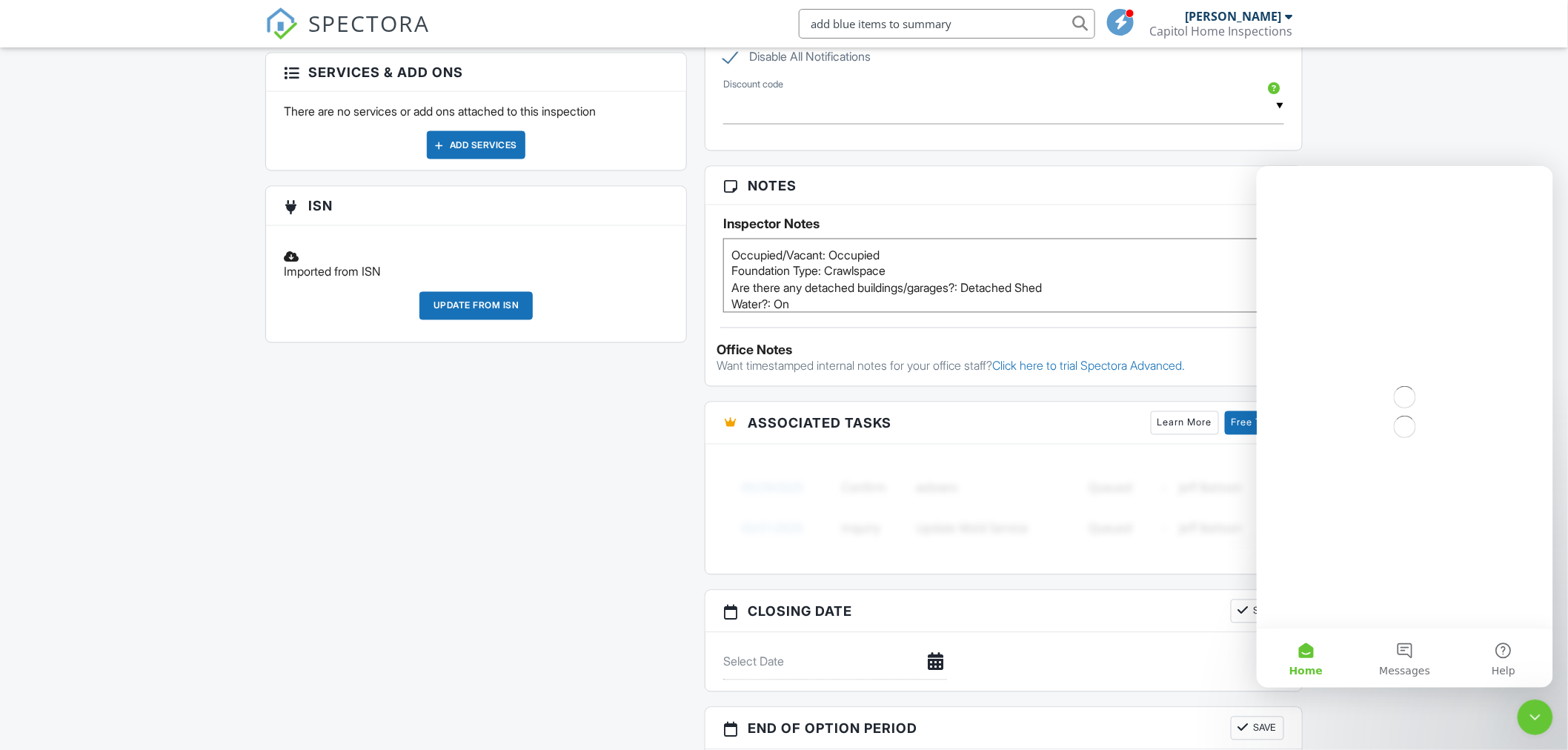
scroll to position [0, 0]
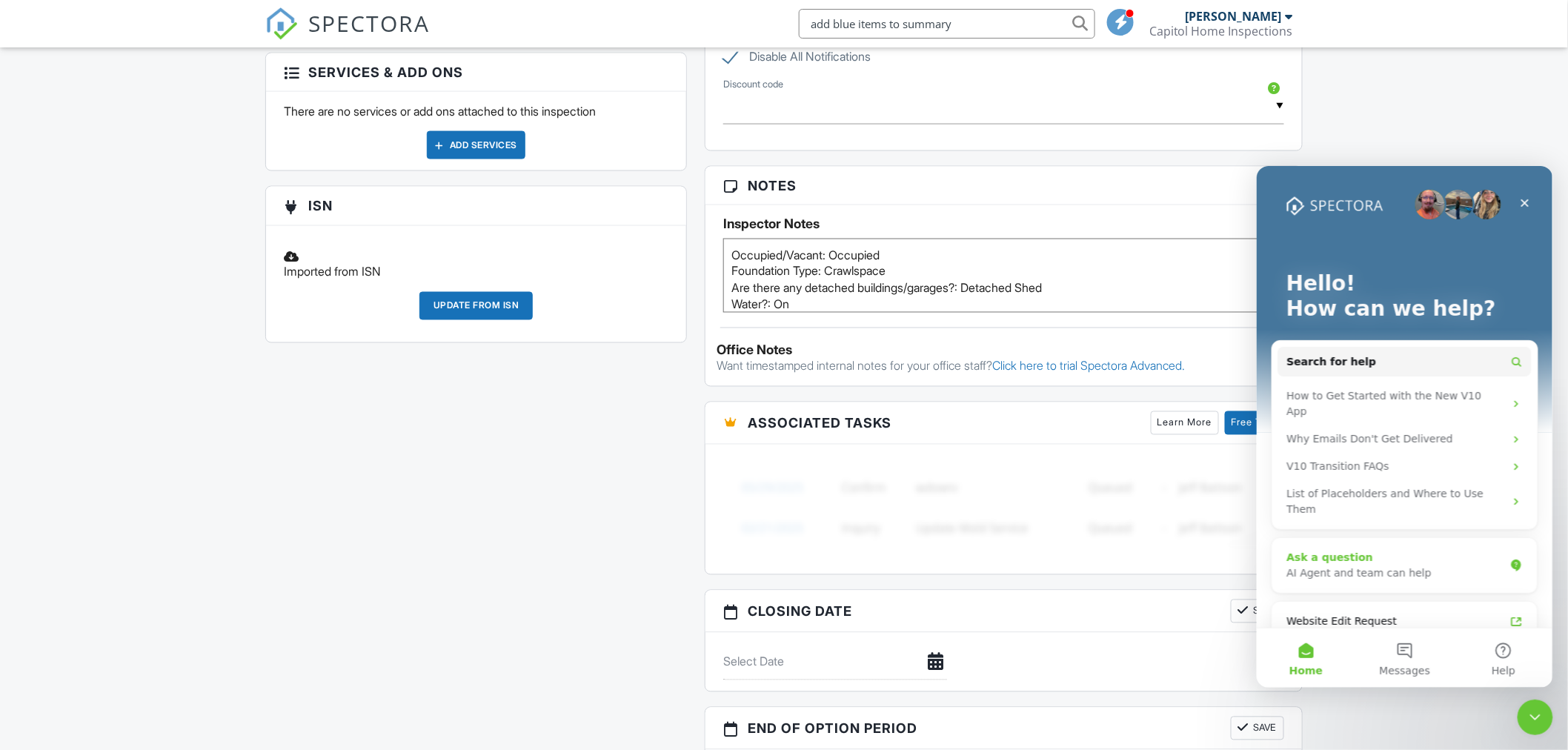
drag, startPoint x: 1343, startPoint y: 535, endPoint x: 1427, endPoint y: 536, distance: 84.0
click at [1427, 564] on div "AI Agent and team can help" at bounding box center [1394, 572] width 218 height 15
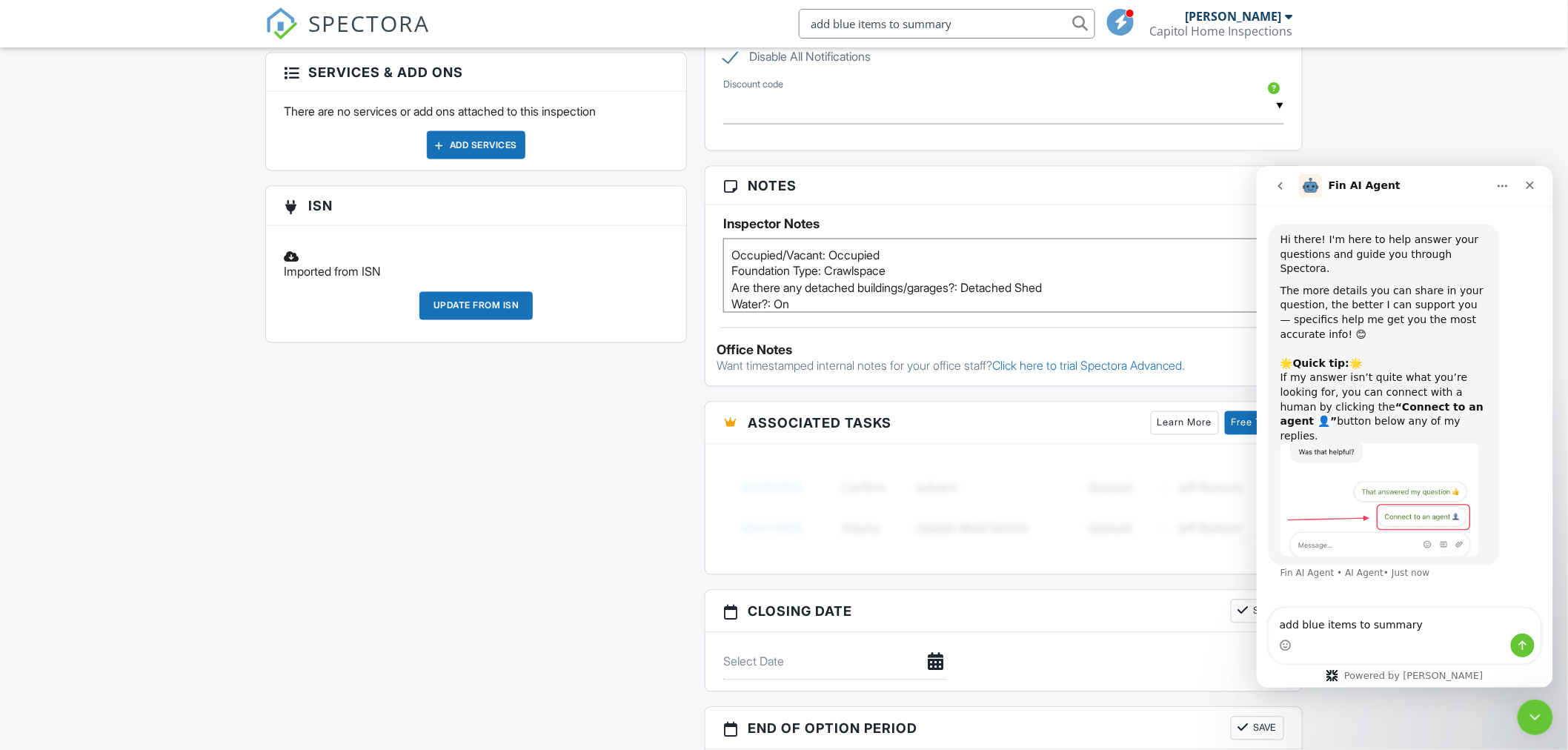
type textarea "add blue items to summary"
click at [1528, 646] on button "Send a message…" at bounding box center [1521, 644] width 24 height 24
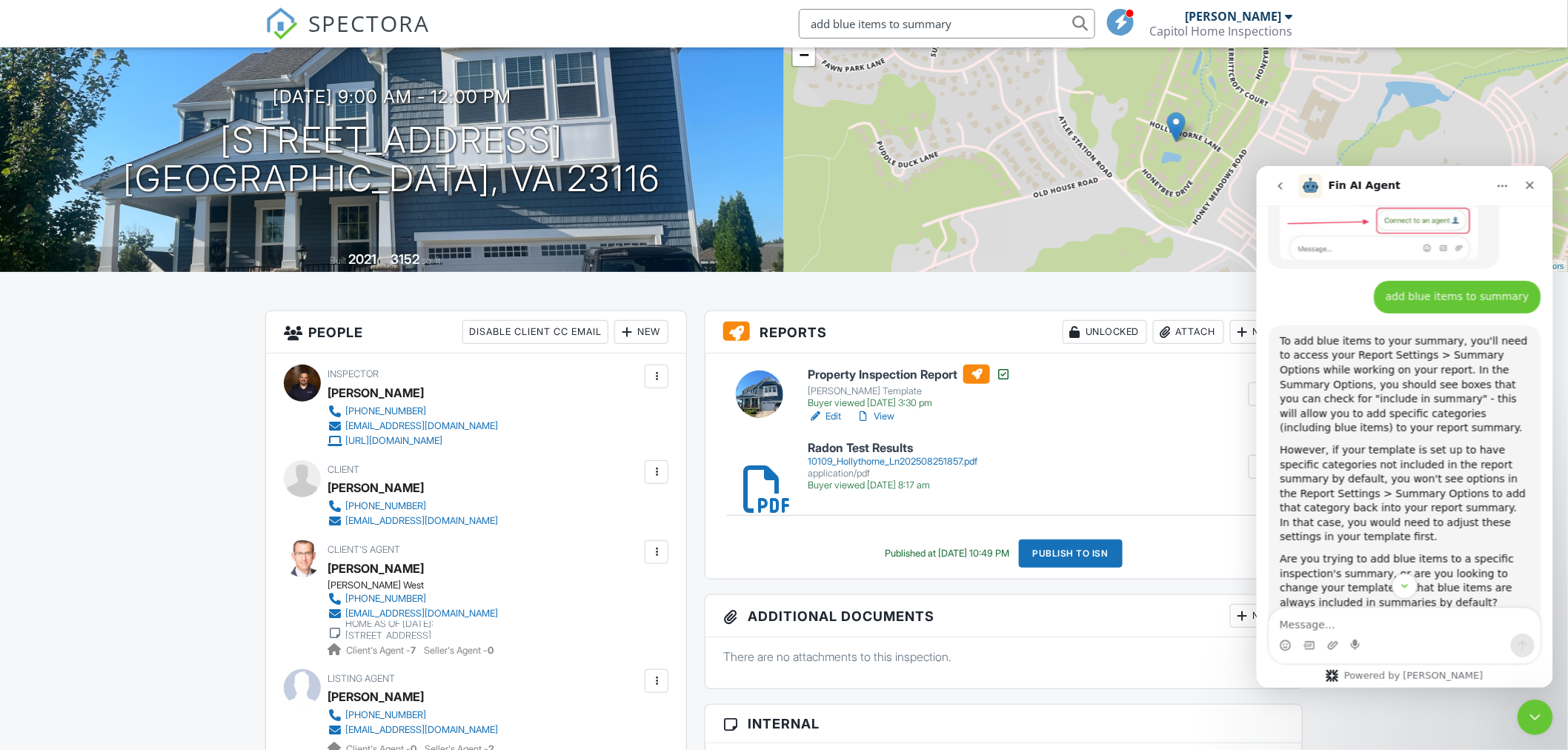
scroll to position [164, 0]
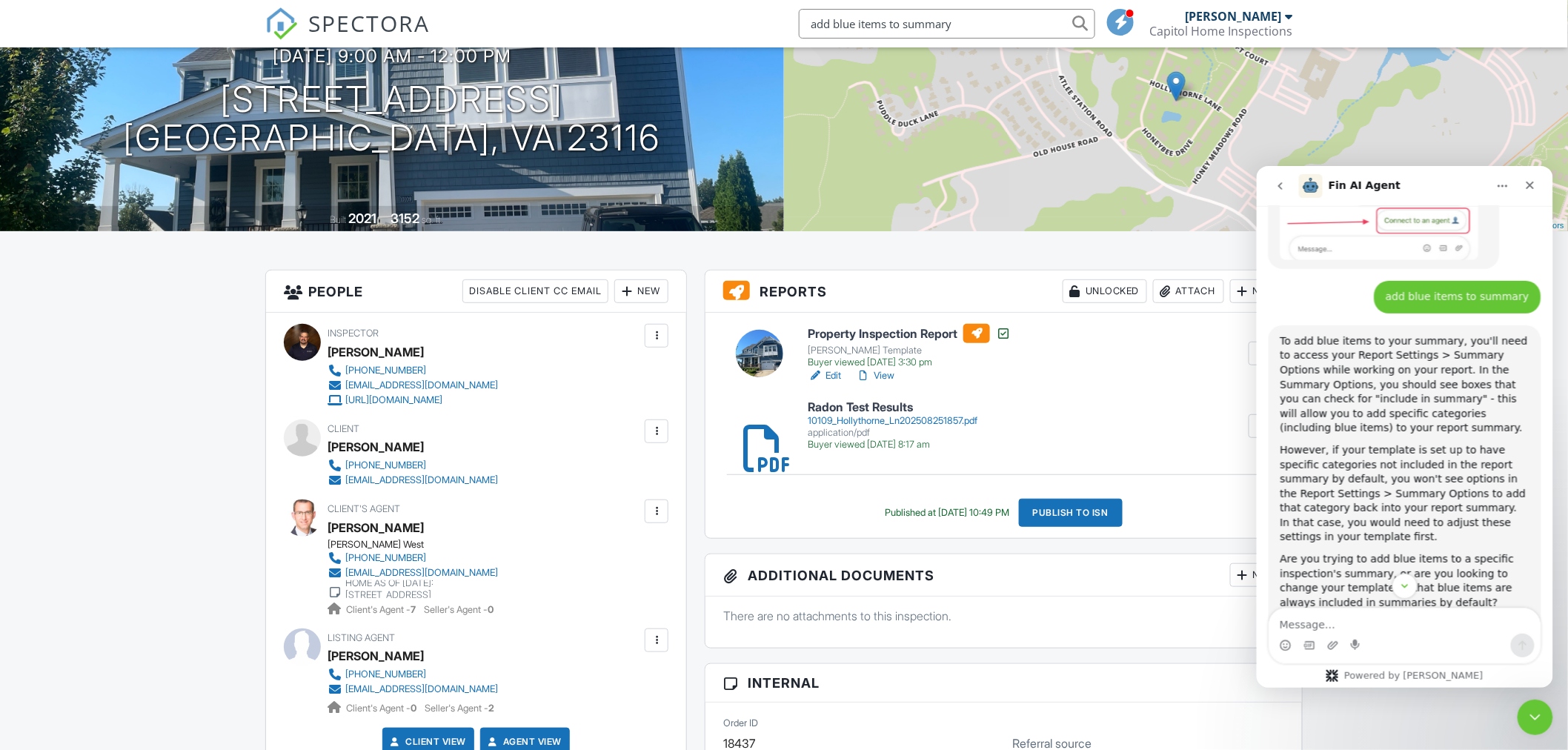
click at [876, 374] on link "View" at bounding box center [875, 375] width 38 height 14
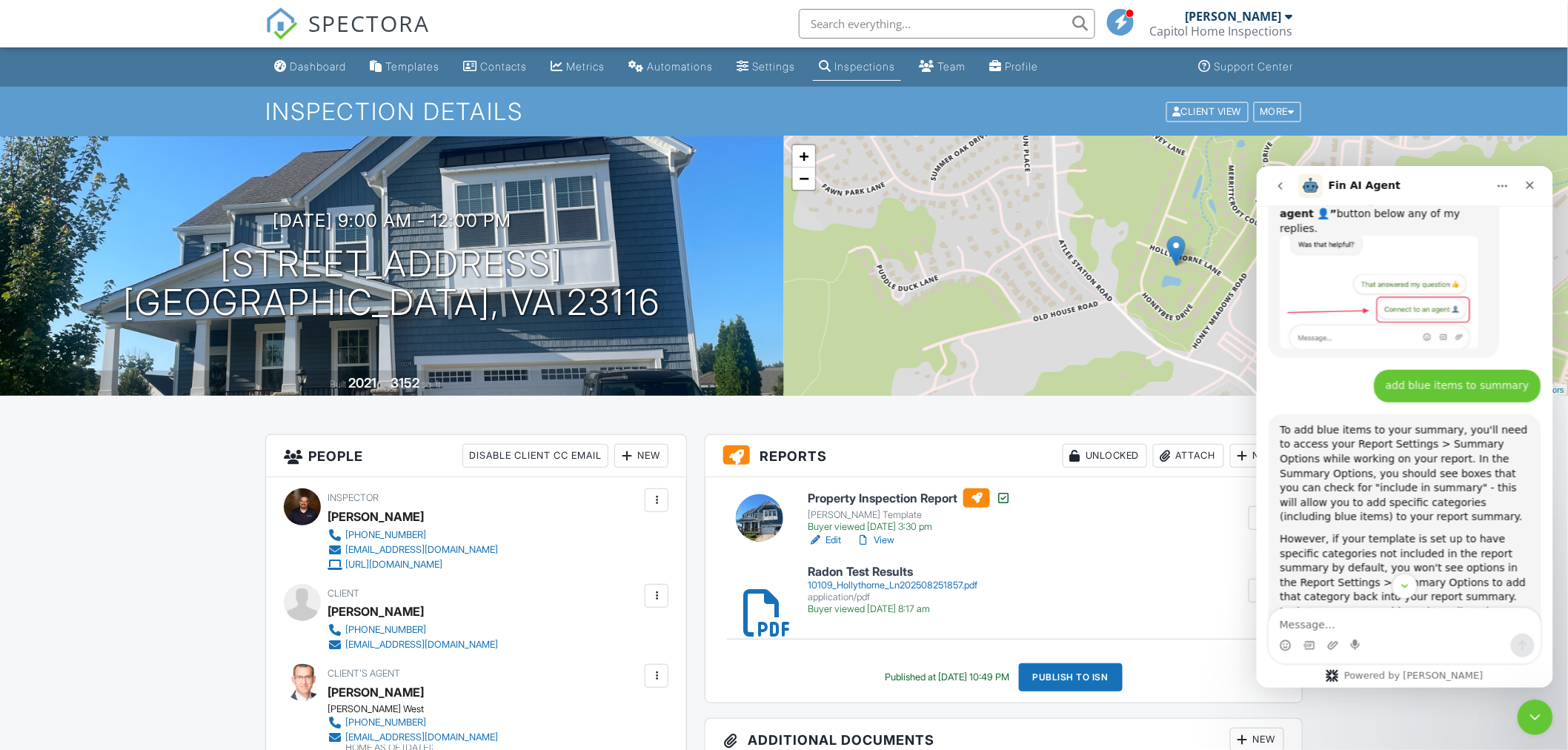
scroll to position [290, 0]
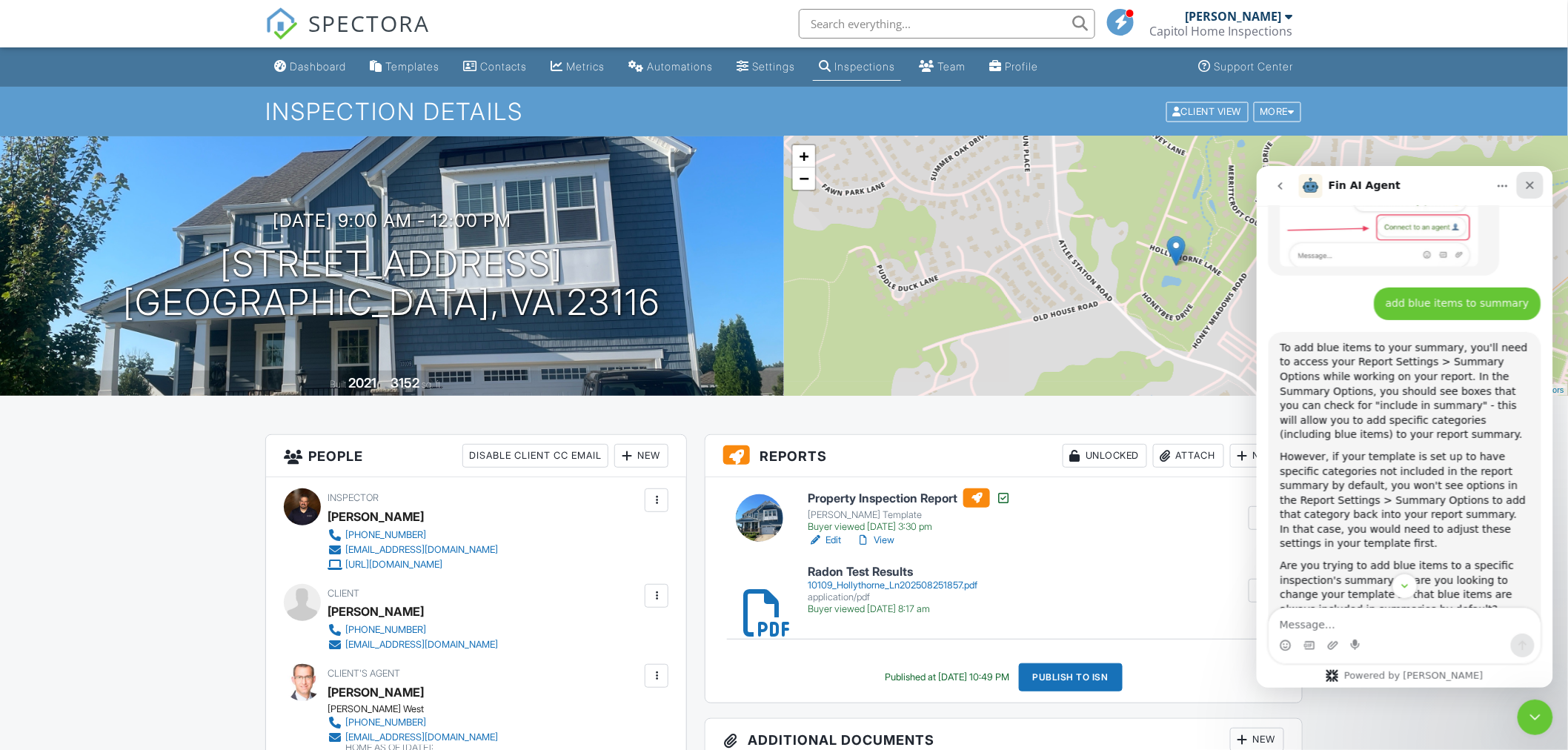
click at [1528, 177] on div "Close" at bounding box center [1528, 184] width 26 height 26
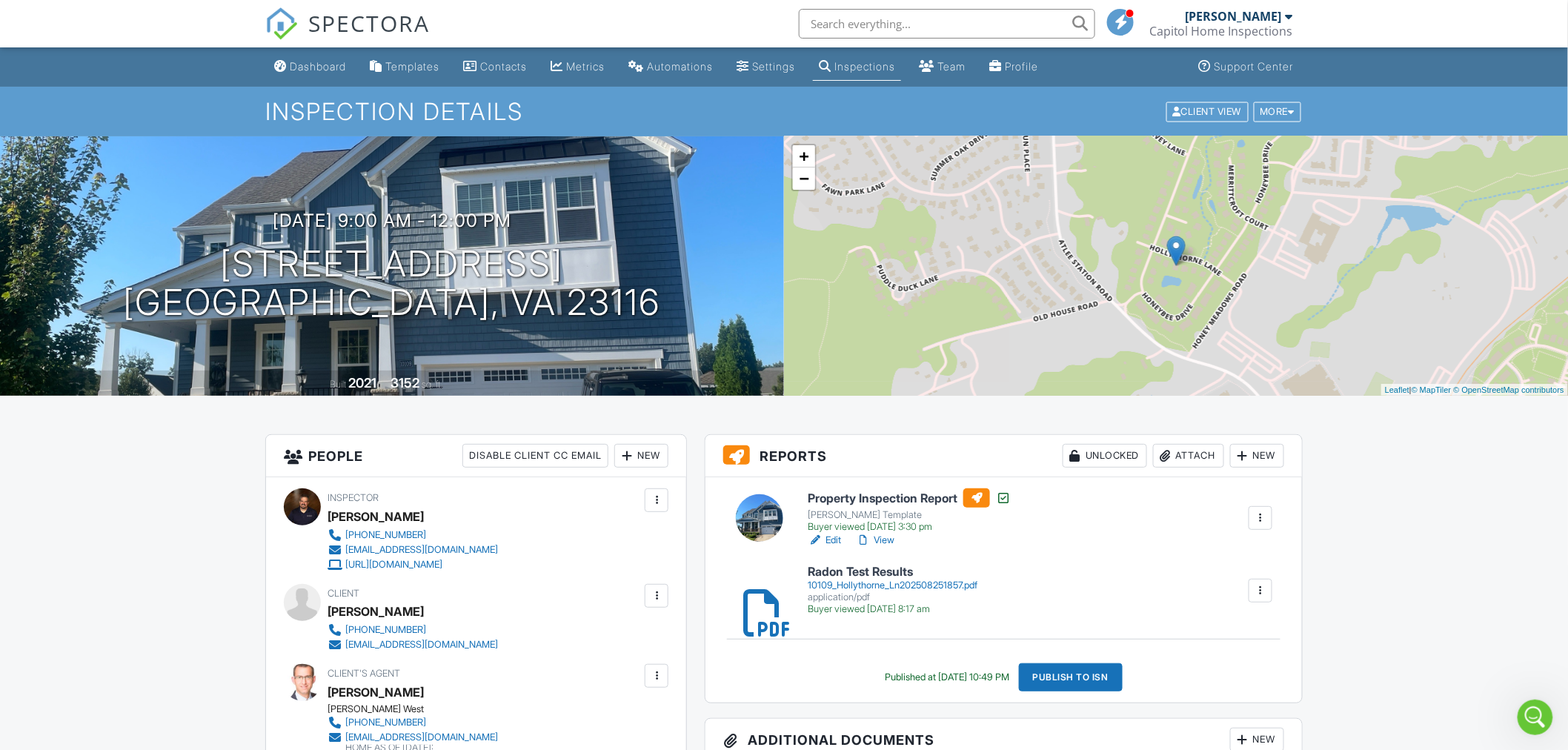
scroll to position [454, 0]
click at [890, 539] on link "View" at bounding box center [875, 539] width 38 height 14
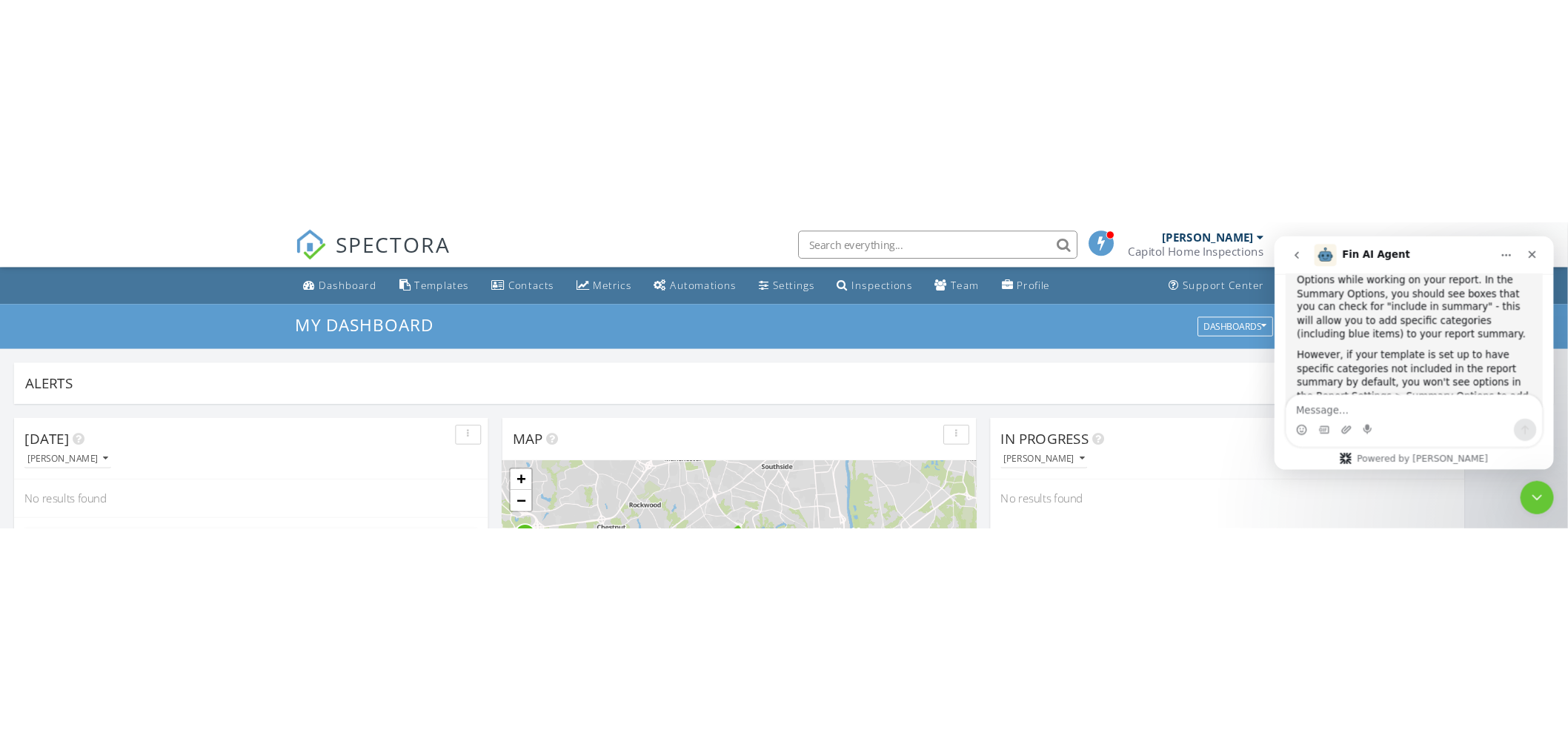
scroll to position [1374, 1594]
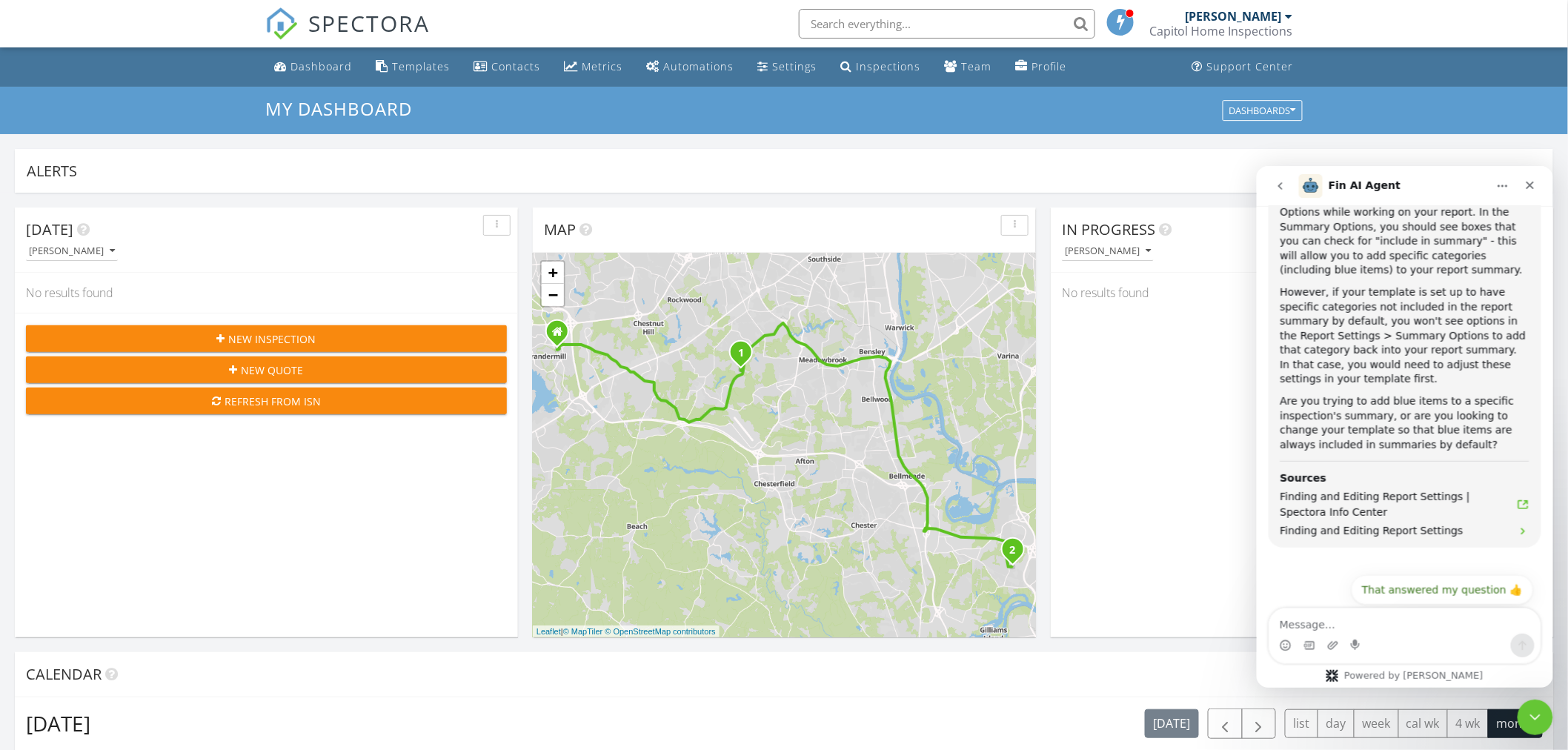
click at [1186, 329] on div "In Progress Ray McMurdy No results found" at bounding box center [1302, 422] width 503 height 430
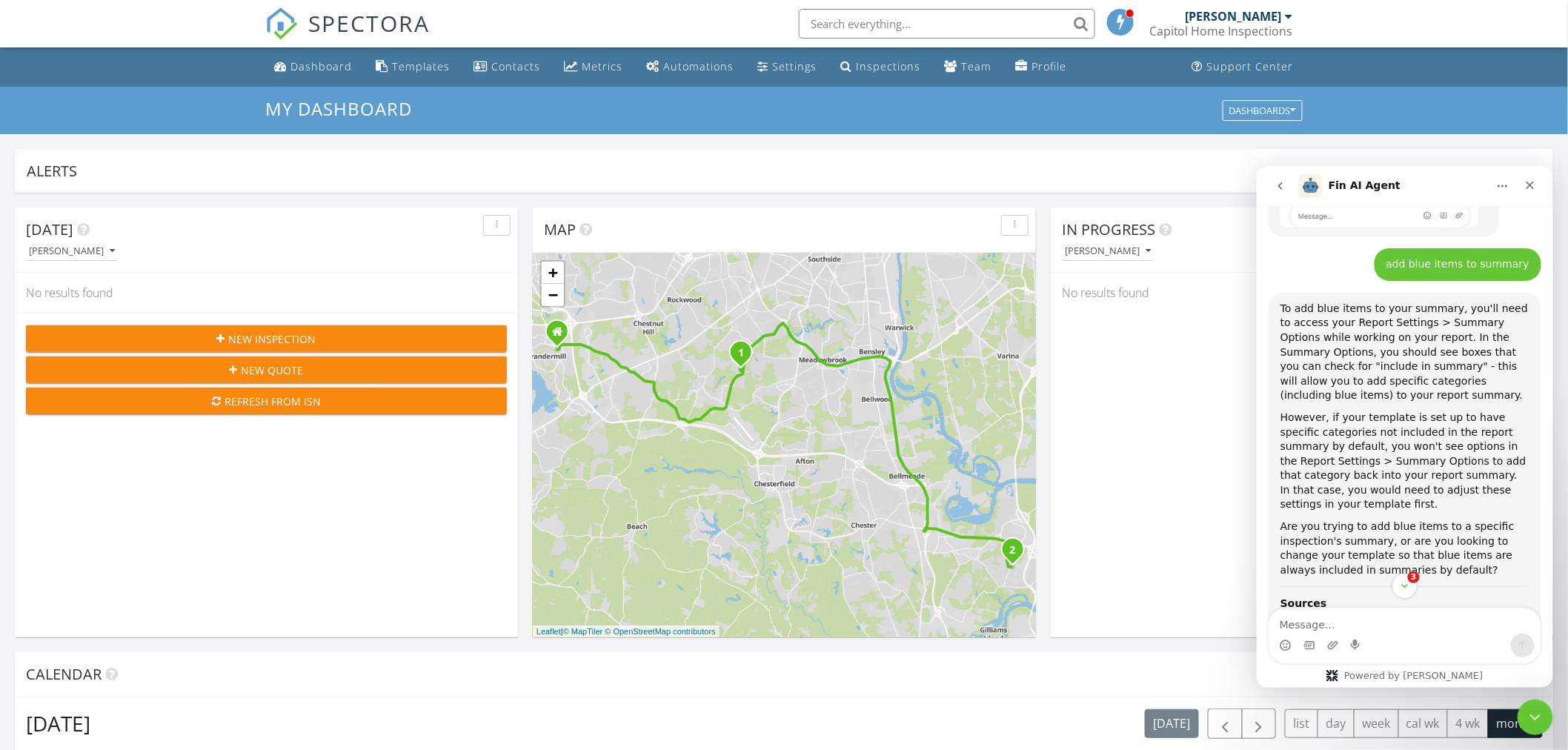
scroll to position [911, 0]
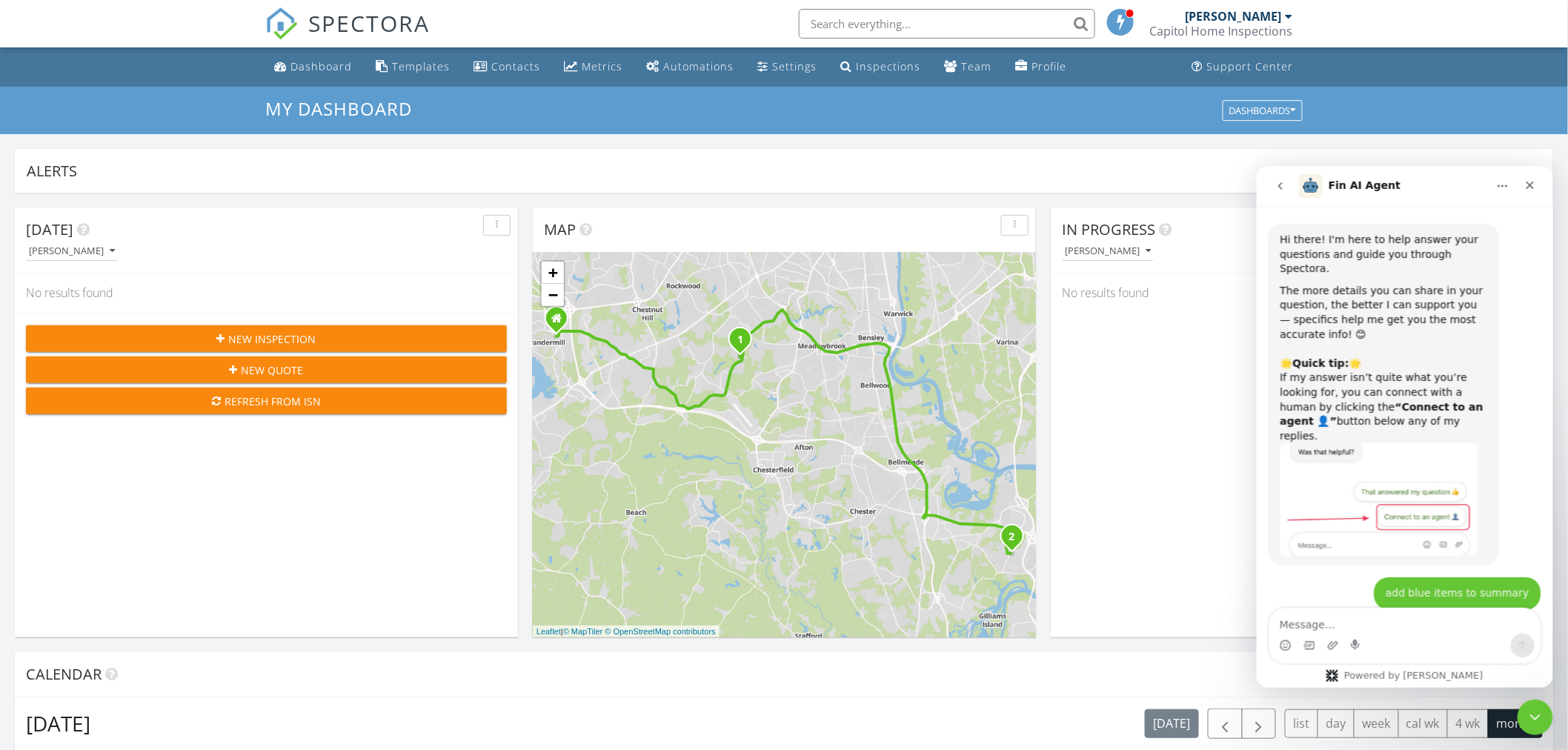
scroll to position [454, 0]
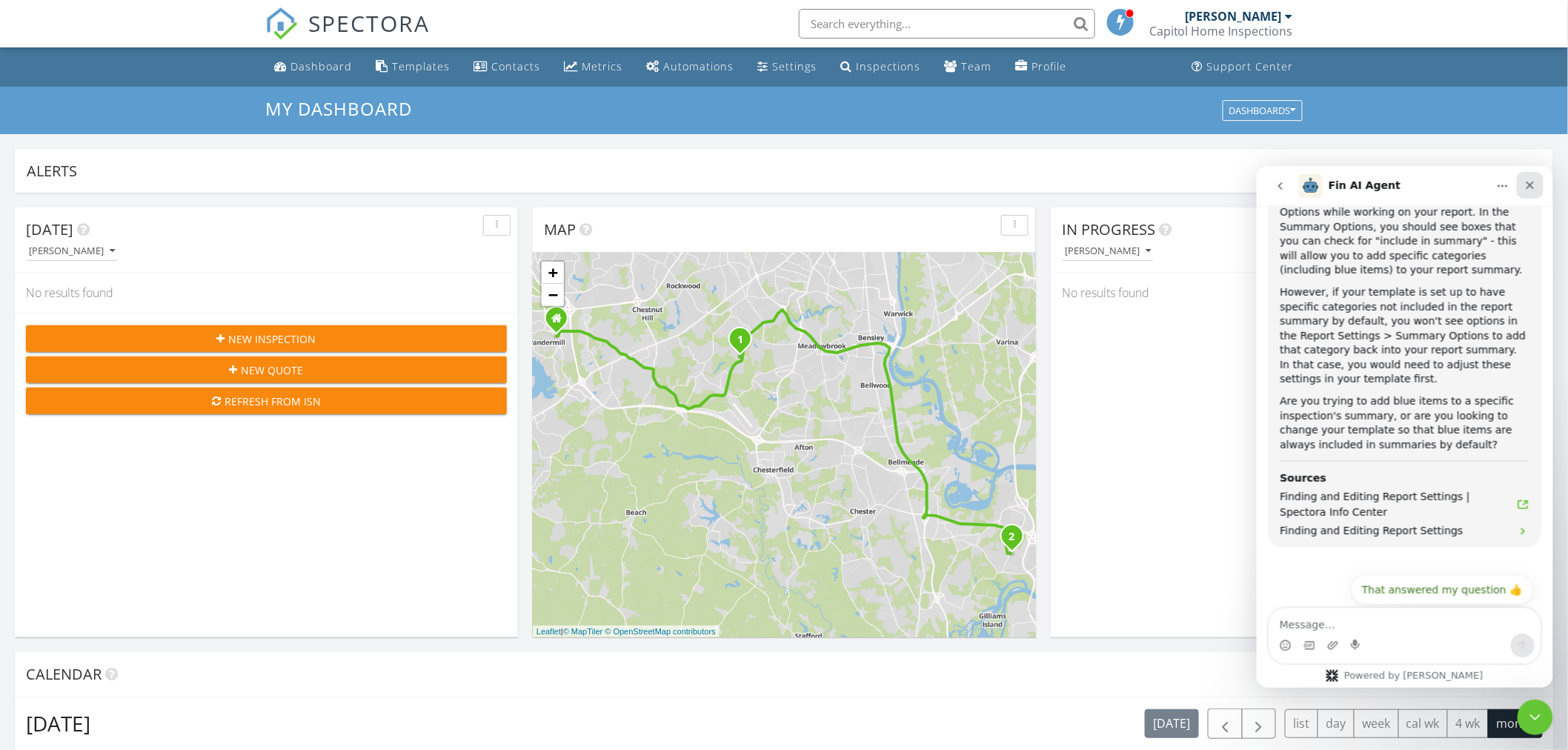
click at [1523, 181] on icon "Close" at bounding box center [1529, 185] width 12 height 12
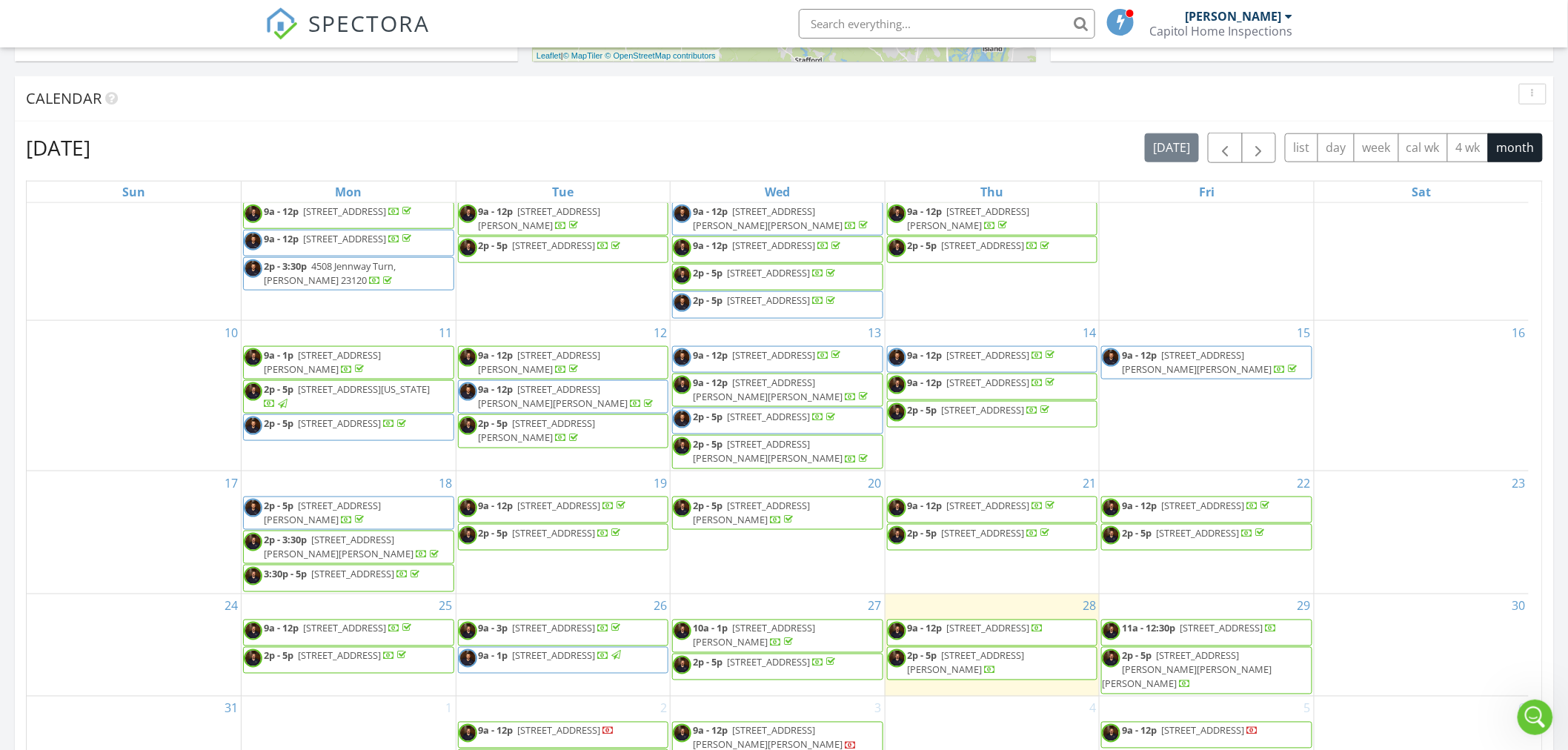
scroll to position [905, 0]
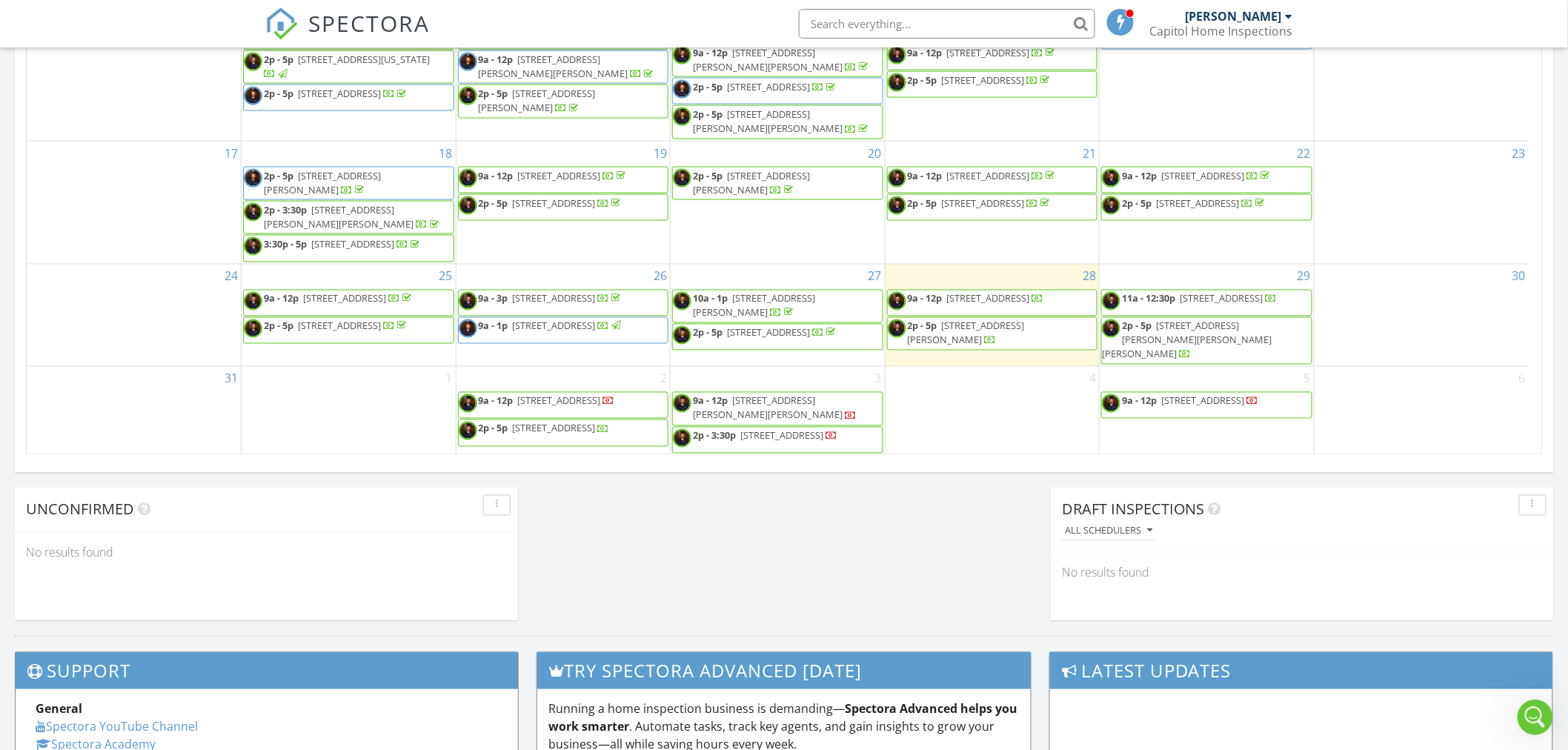
click at [329, 295] on span "[STREET_ADDRESS]" at bounding box center [345, 298] width 83 height 14
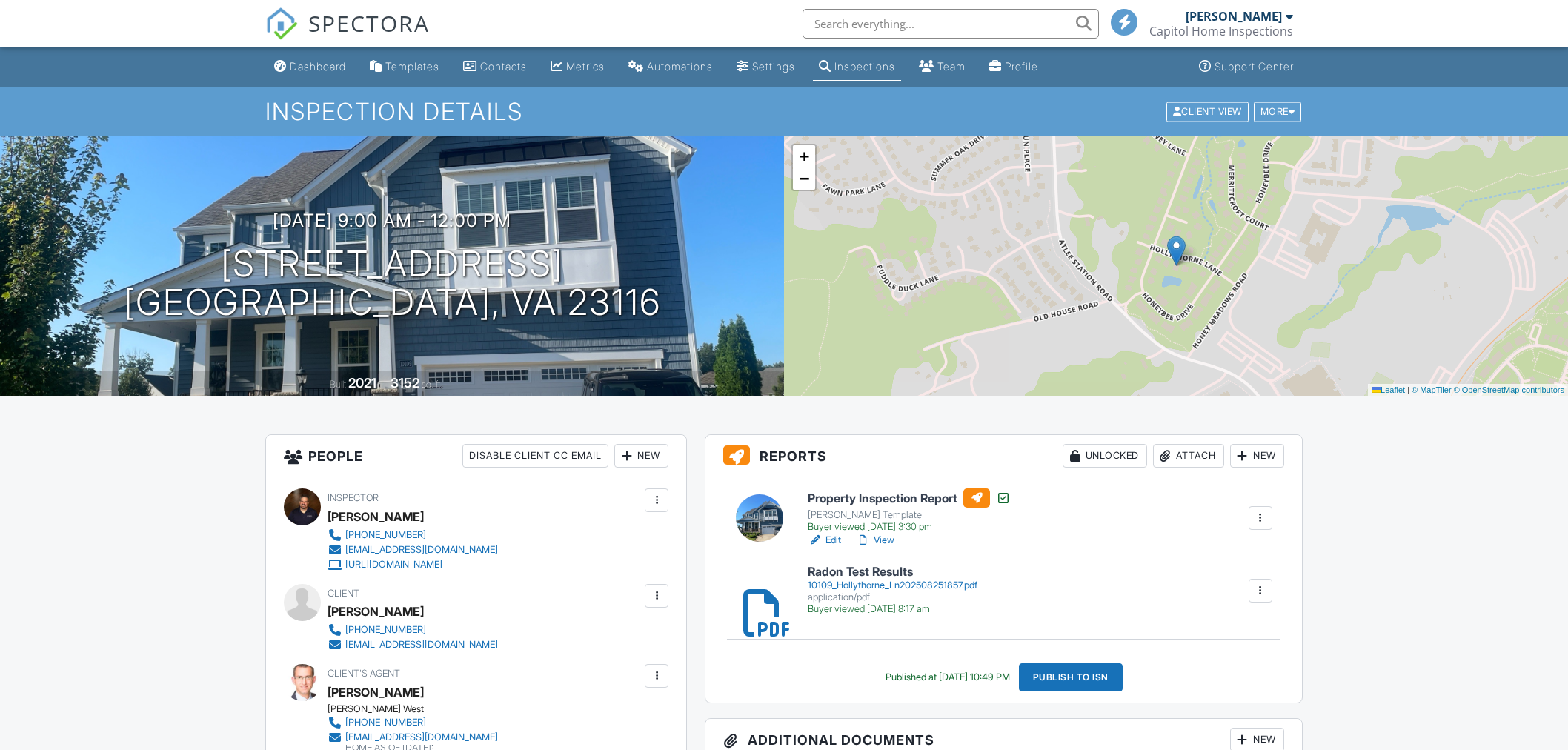
click at [882, 532] on link "View" at bounding box center [875, 539] width 38 height 14
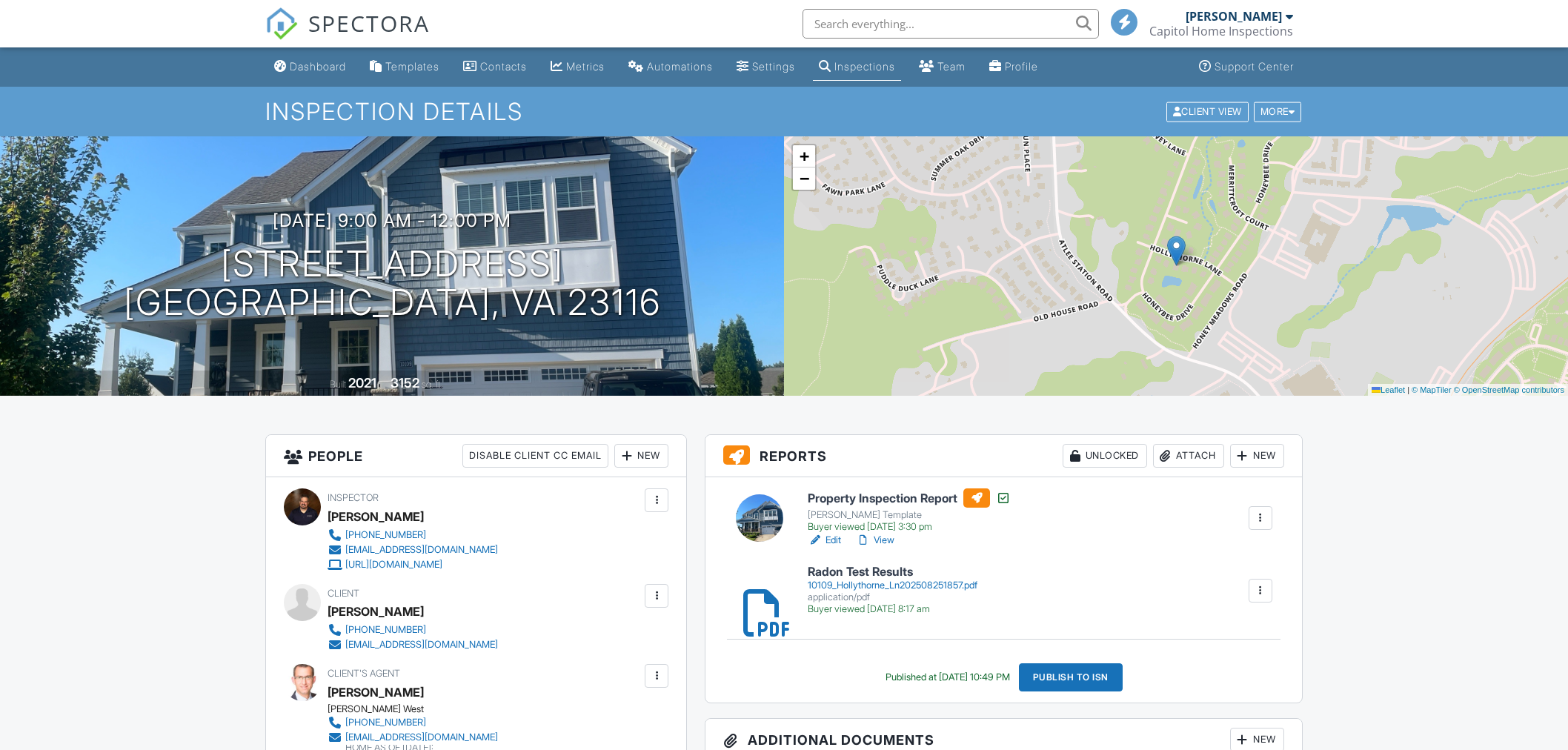
scroll to position [164, 0]
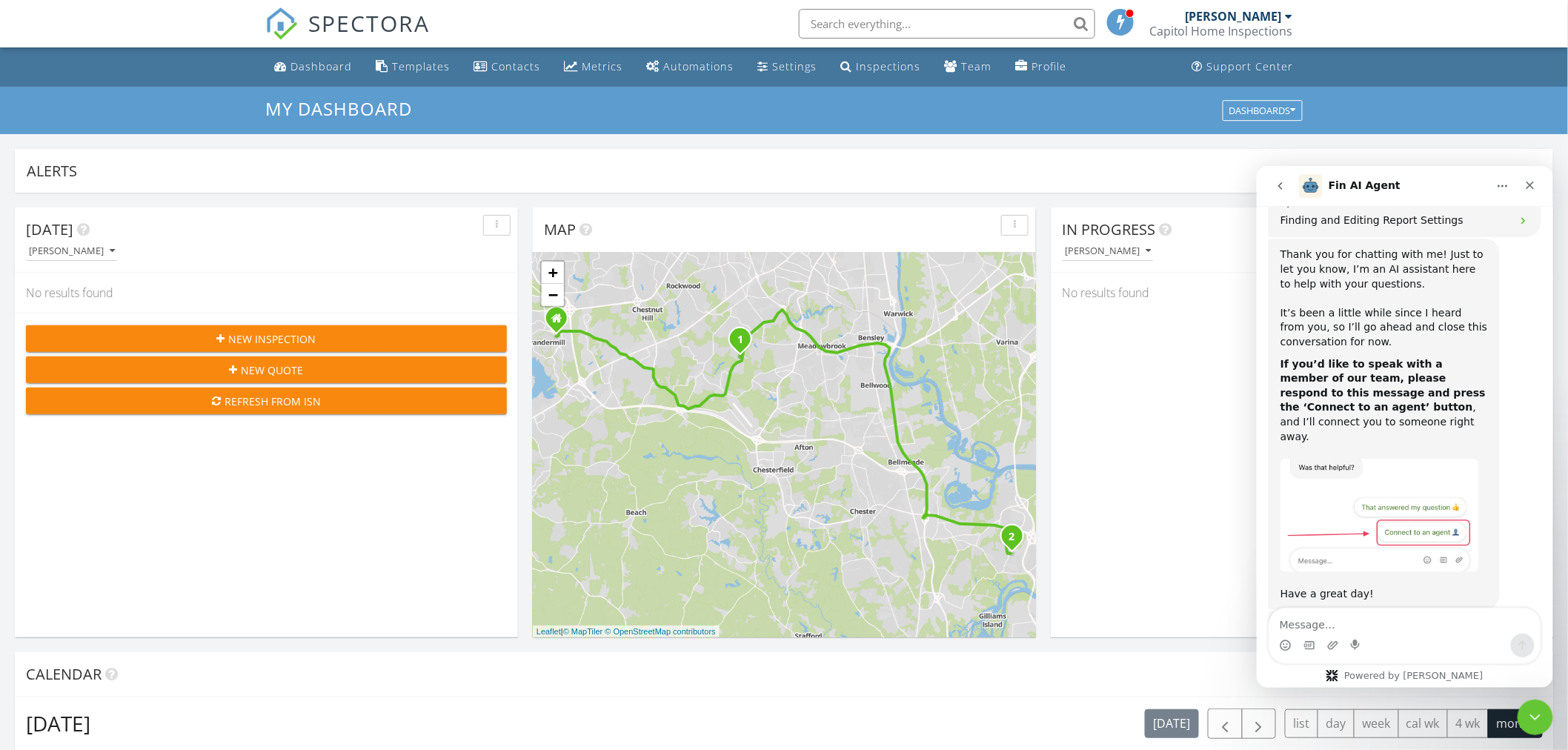
scroll to position [846, 0]
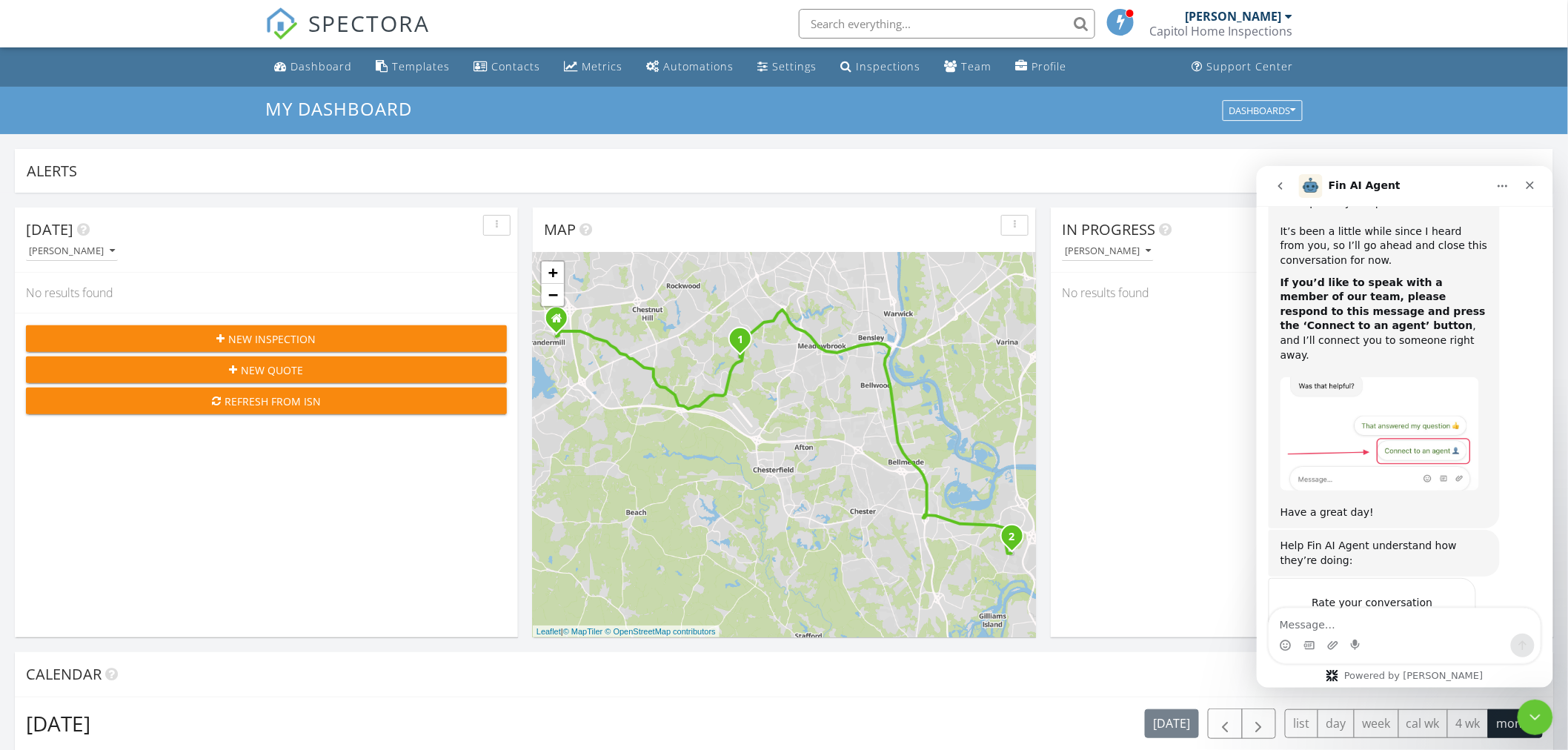
click at [1375, 618] on span "OK" at bounding box center [1371, 631] width 26 height 26
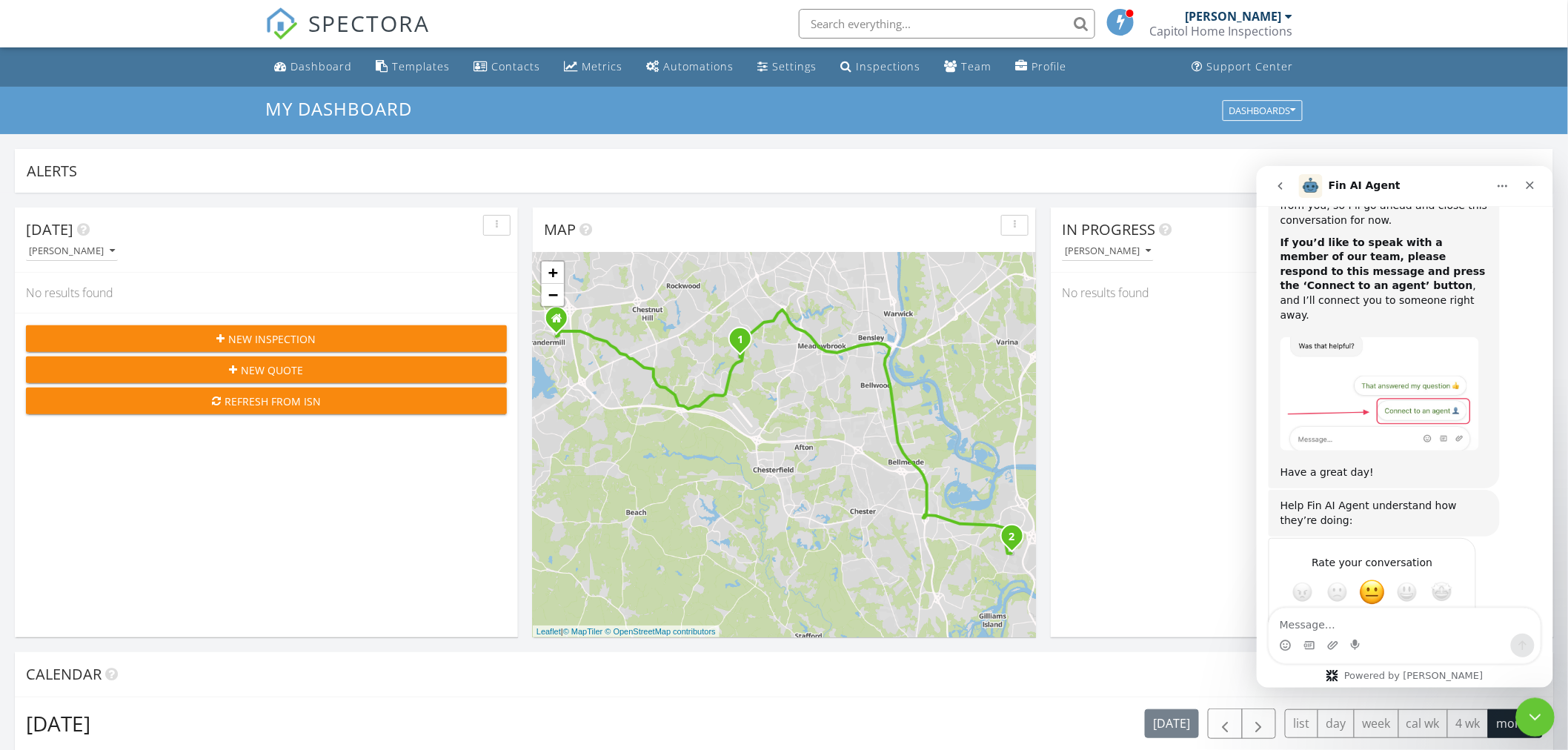
click at [1526, 714] on icon "Close Intercom Messenger" at bounding box center [1532, 714] width 18 height 18
